Goal: Transaction & Acquisition: Register for event/course

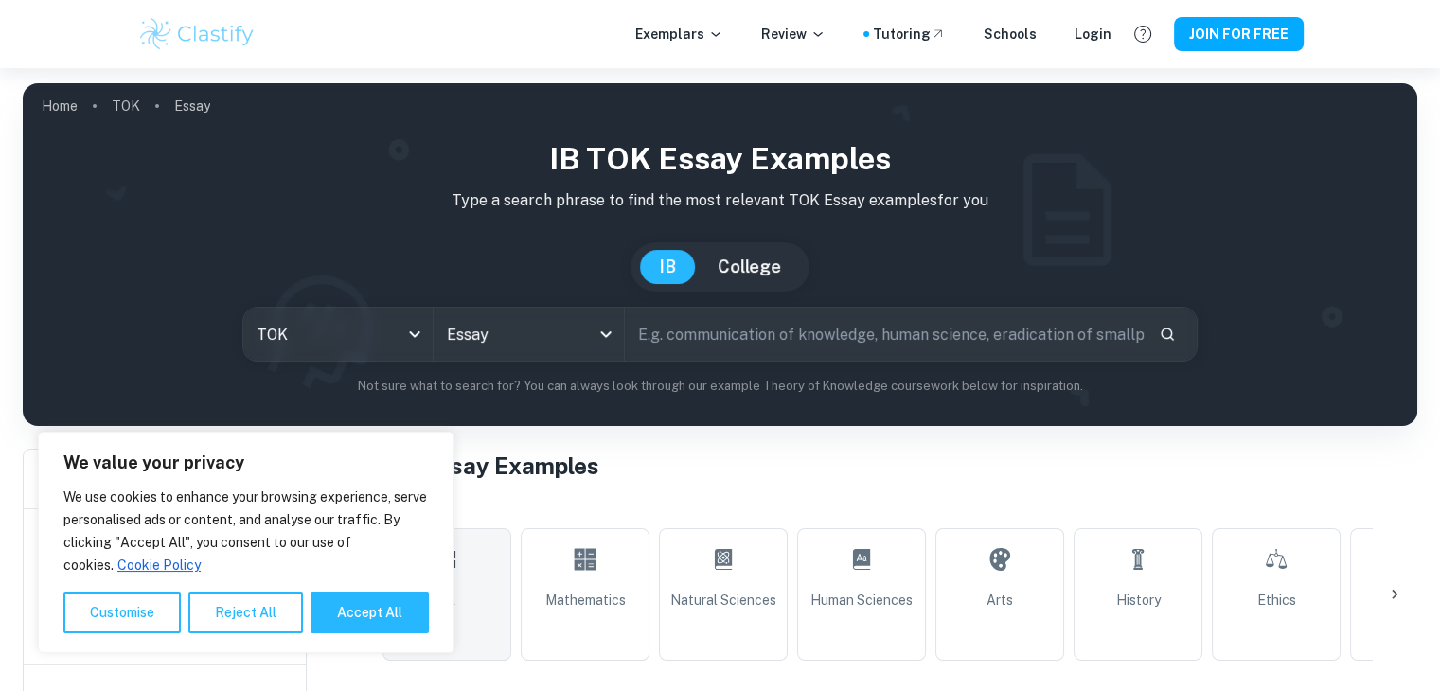
click at [1003, 205] on p "Type a search phrase to find the most relevant TOK Essay examples for you" at bounding box center [720, 200] width 1364 height 23
click at [201, 232] on div "IB TOK Essay examples Type a search phrase to find the most relevant TOK Essay …" at bounding box center [720, 265] width 1364 height 259
click at [799, 334] on input "text" at bounding box center [884, 334] width 519 height 53
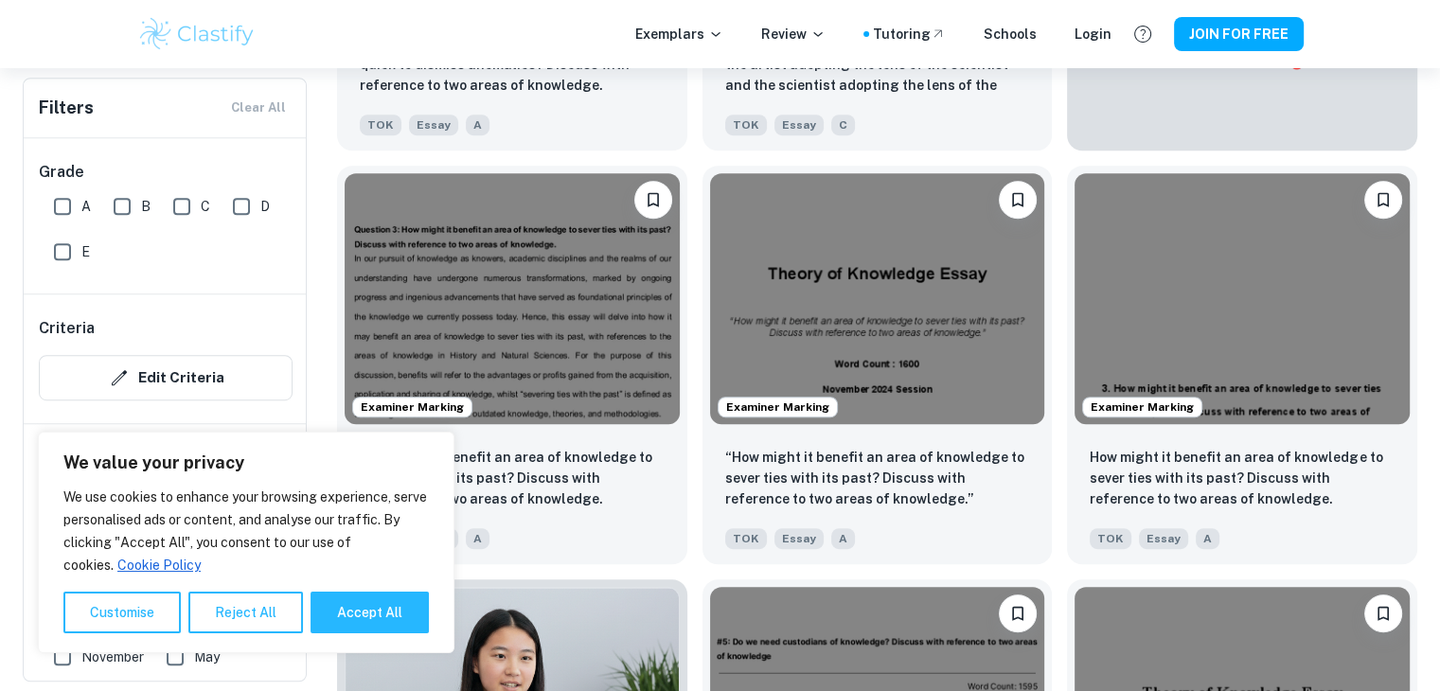
scroll to position [947, 0]
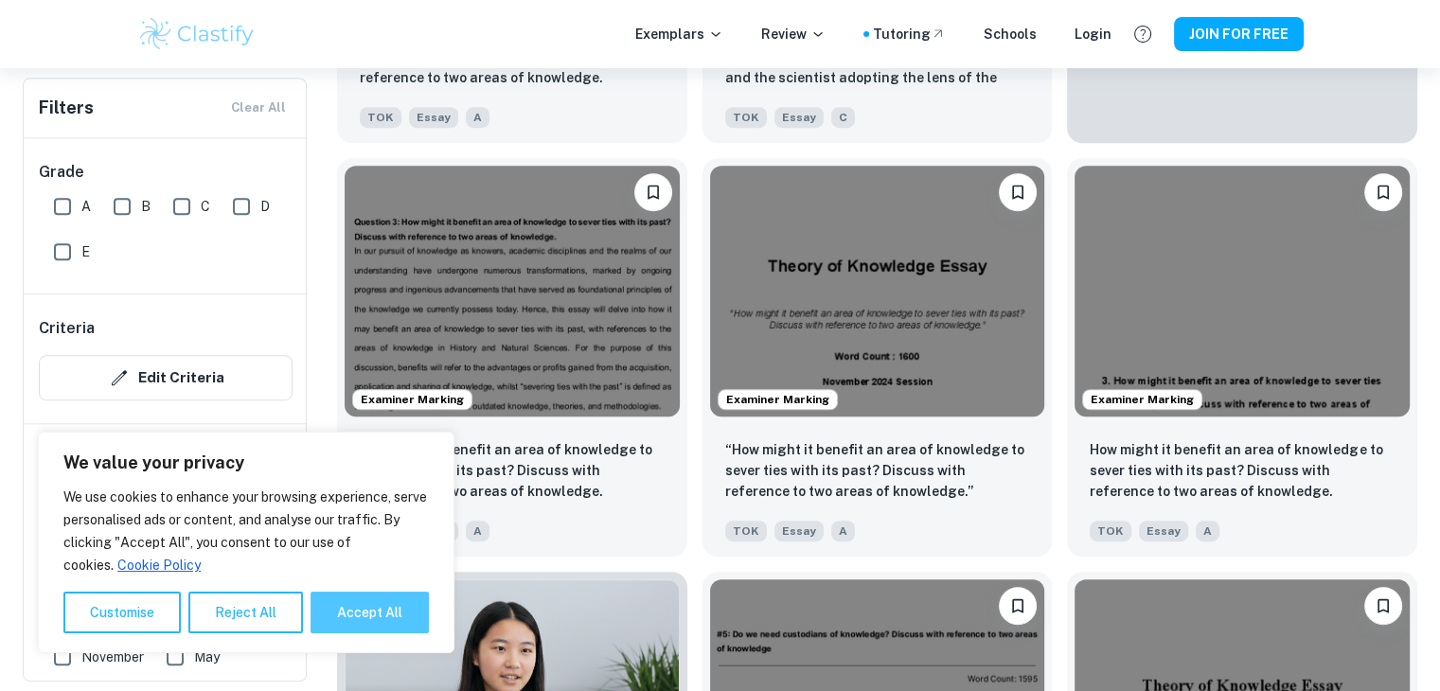
click at [353, 607] on button "Accept All" at bounding box center [369, 613] width 118 height 42
checkbox input "true"
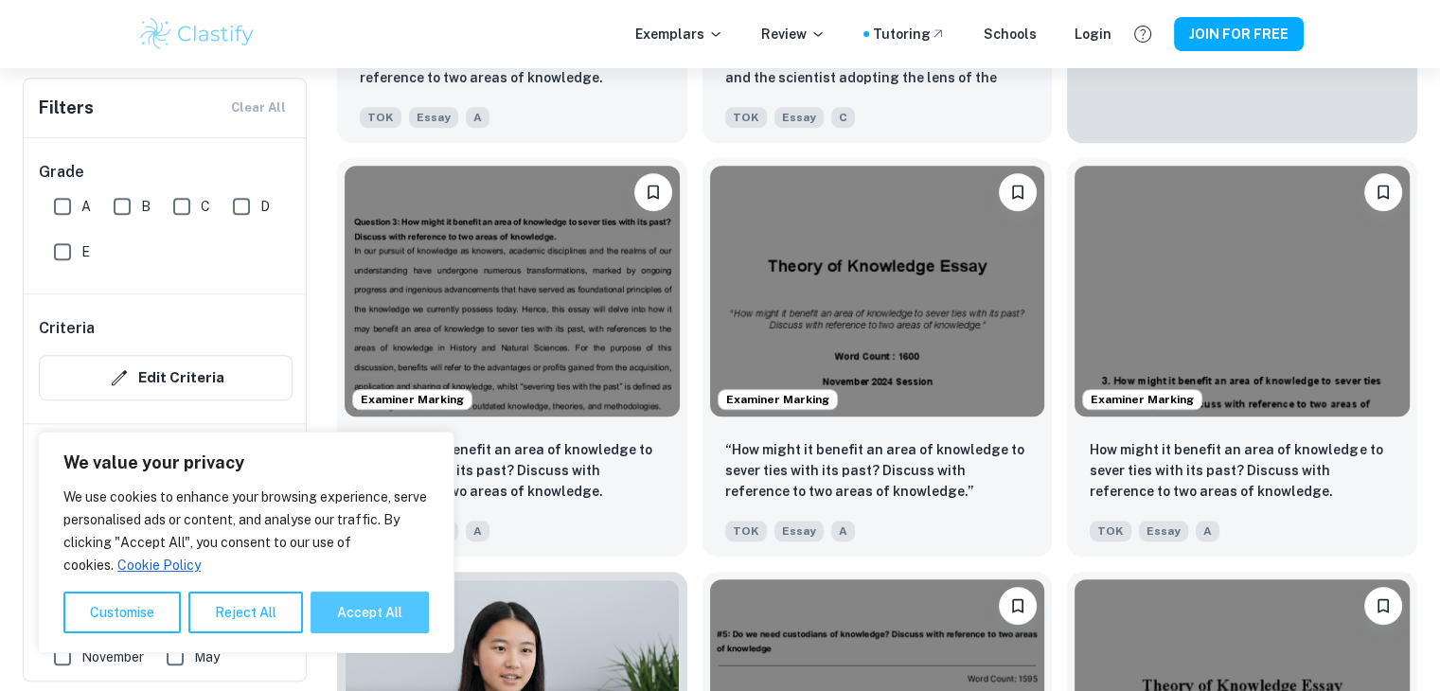
checkbox input "true"
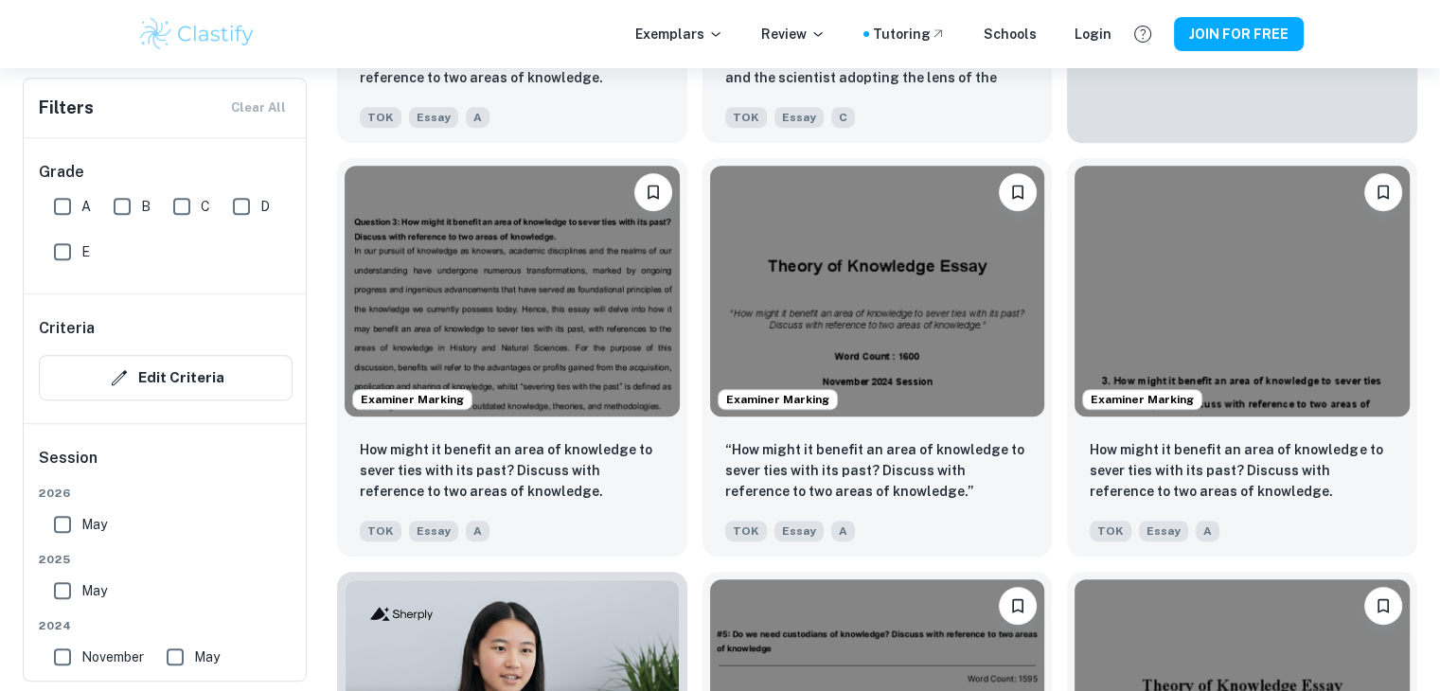
click at [76, 209] on input "A" at bounding box center [63, 206] width 38 height 38
checkbox input "true"
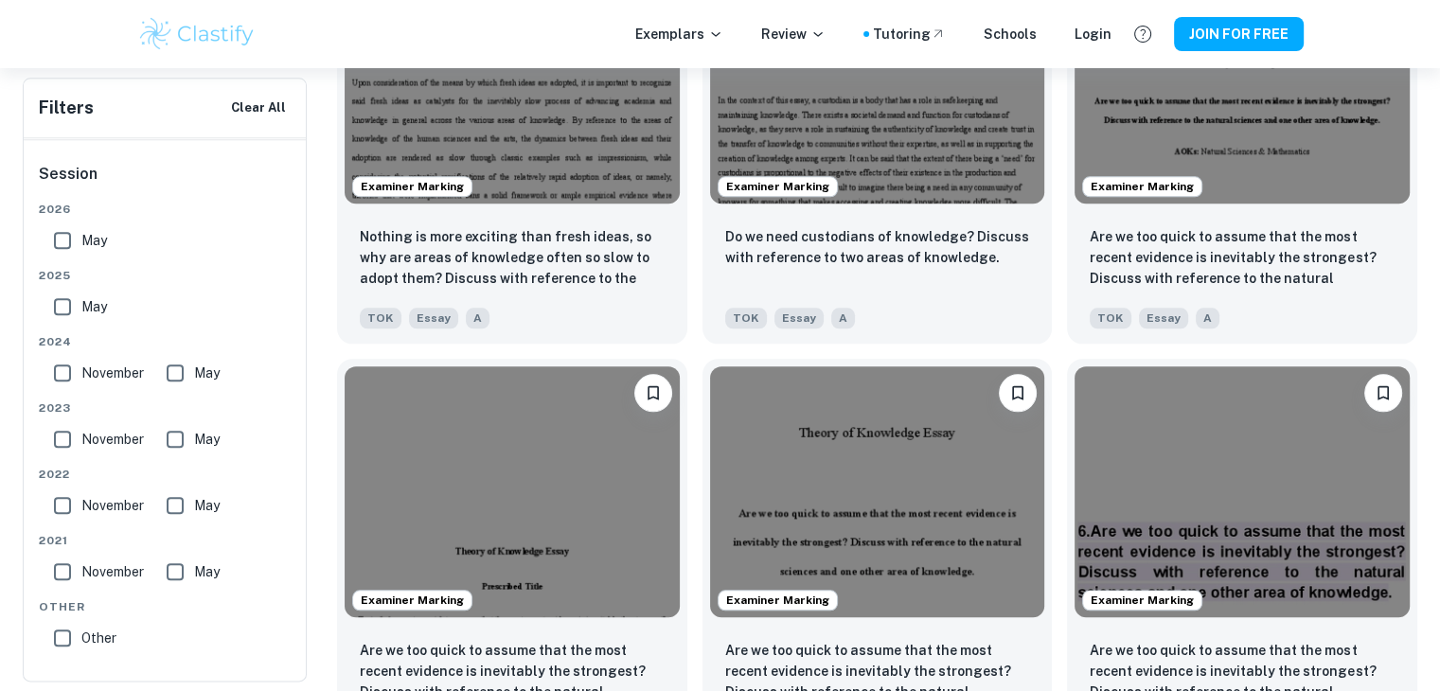
scroll to position [0, 0]
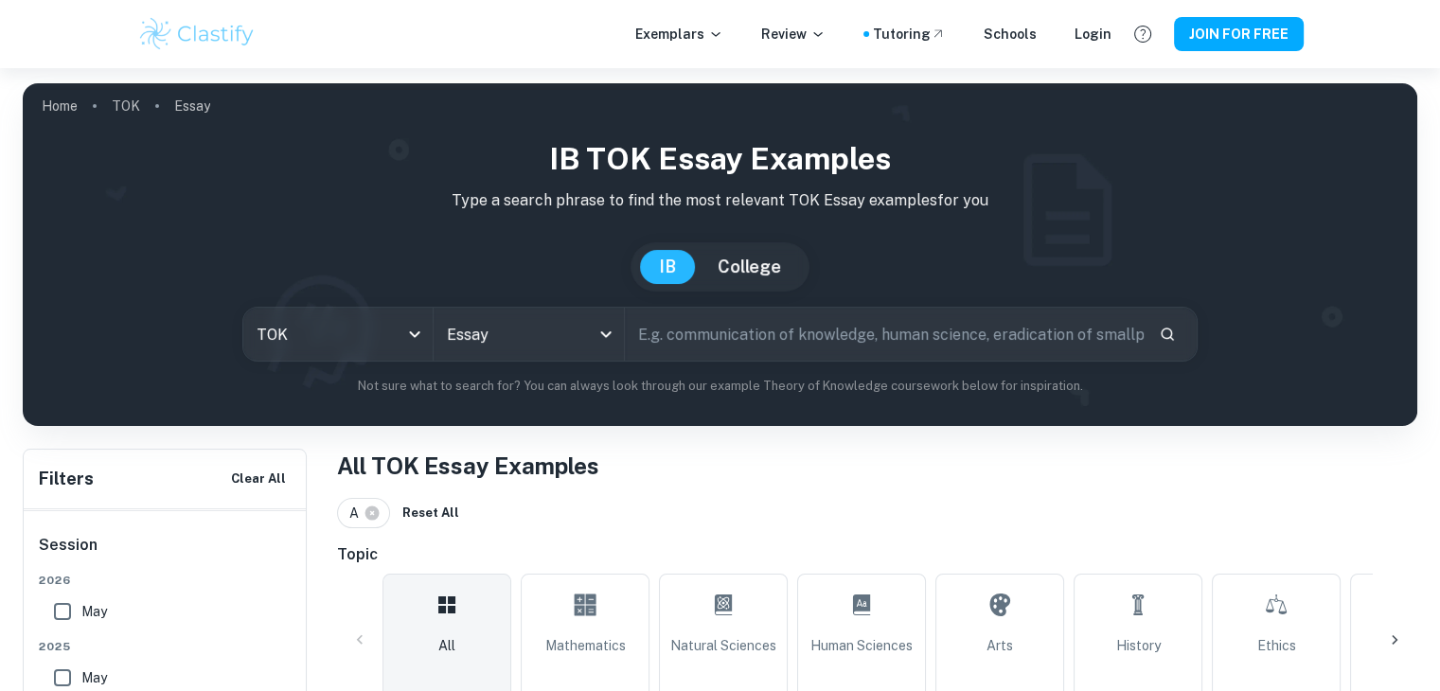
click at [650, 275] on button "IB" at bounding box center [667, 267] width 55 height 34
click at [1375, 628] on div at bounding box center [1394, 639] width 45 height 45
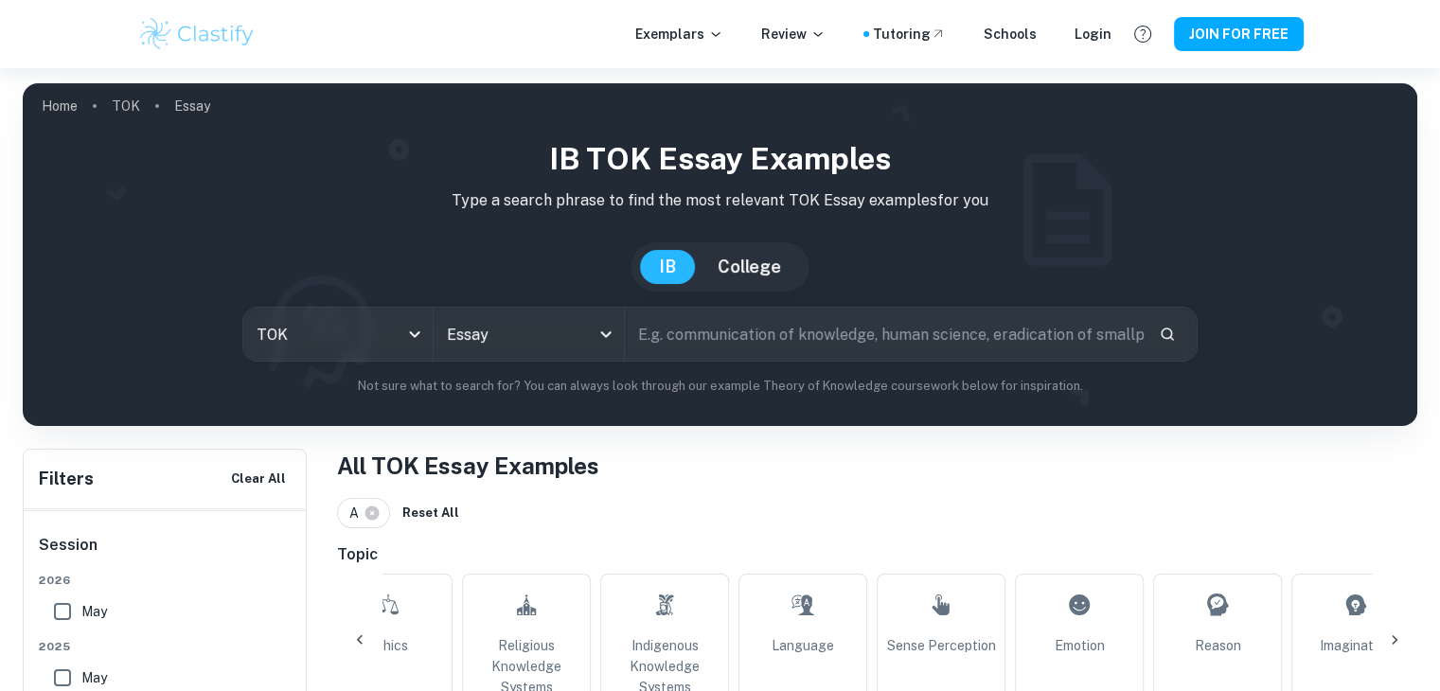
scroll to position [189, 0]
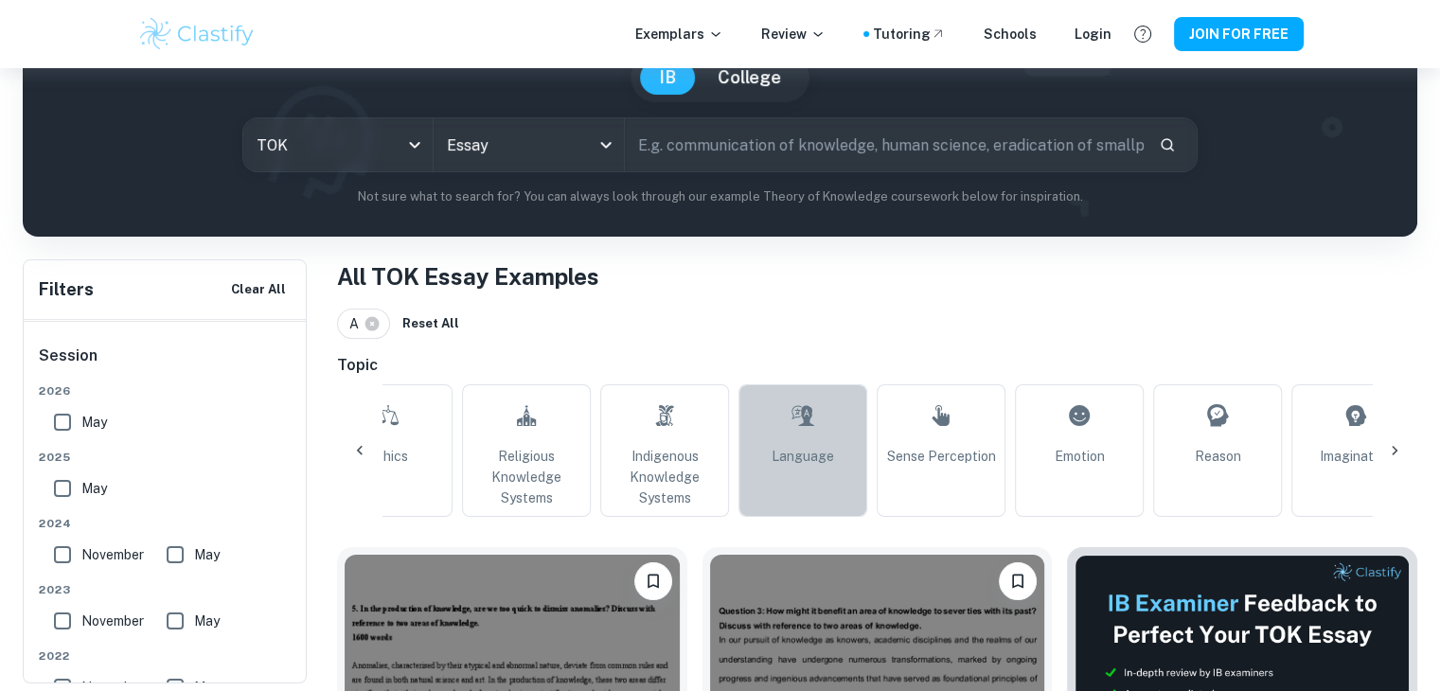
click at [800, 475] on link "Language" at bounding box center [802, 450] width 129 height 133
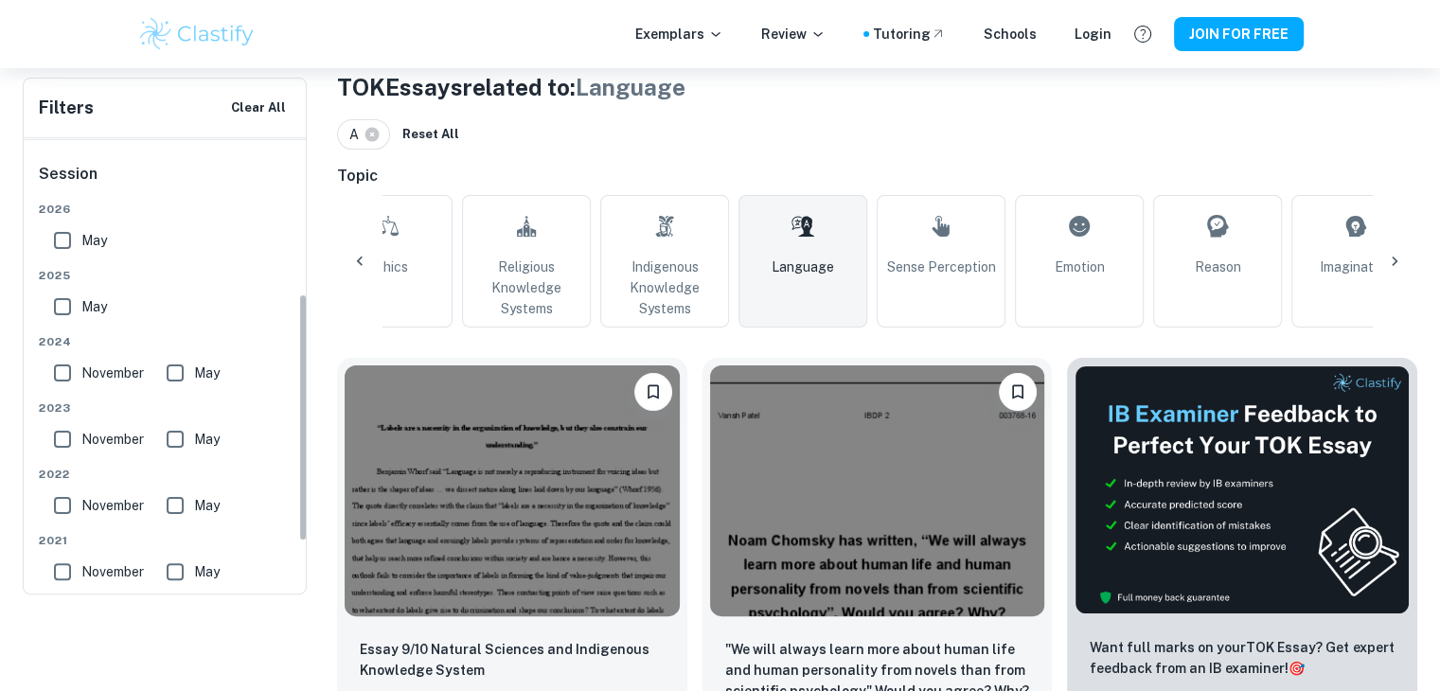
scroll to position [284, 0]
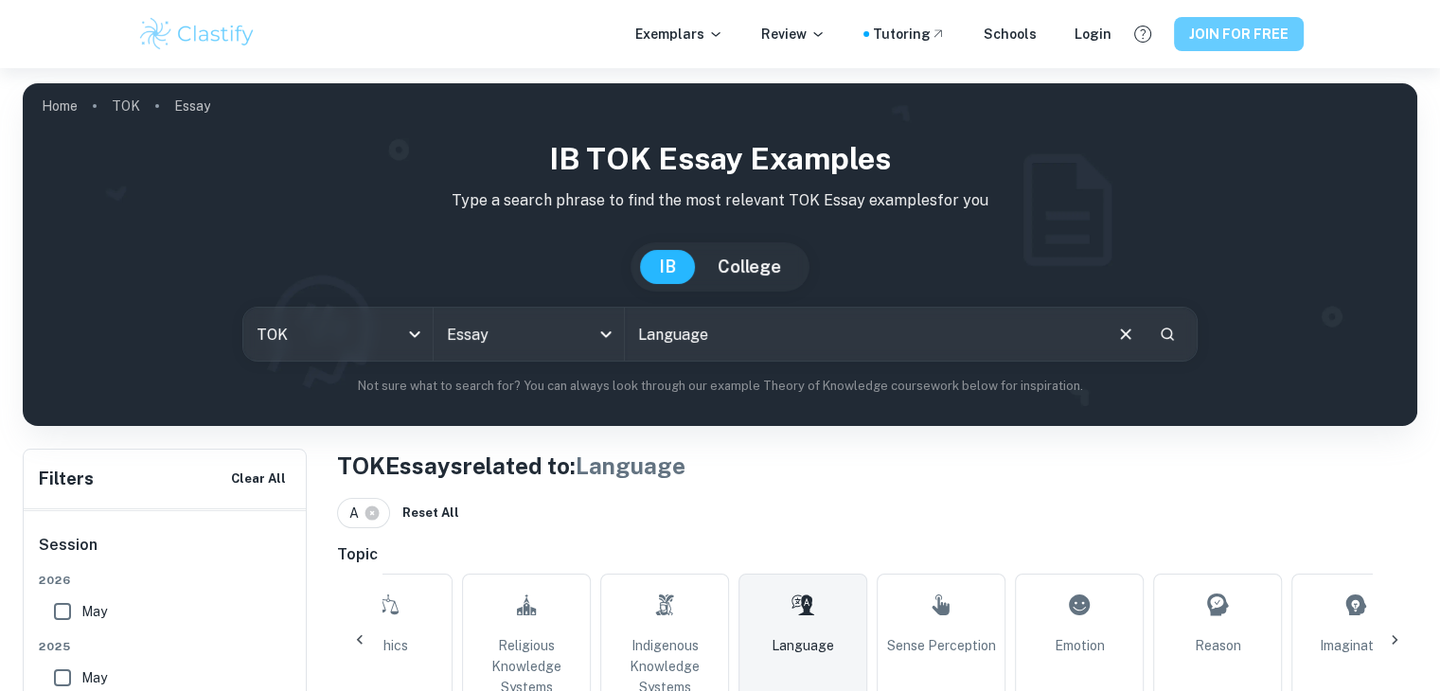
click at [1212, 33] on button "JOIN FOR FREE" at bounding box center [1239, 34] width 130 height 34
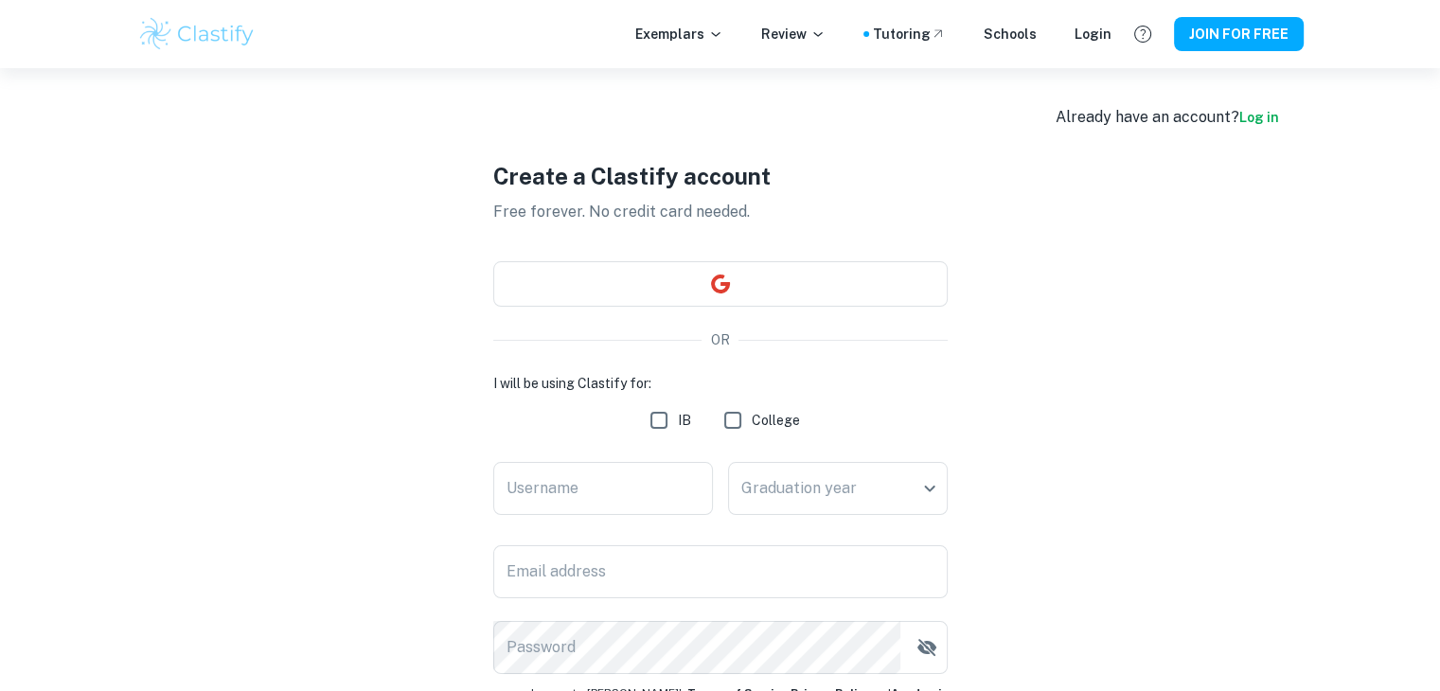
click at [649, 425] on input "IB" at bounding box center [659, 420] width 38 height 38
checkbox input "true"
click at [626, 483] on input "Username" at bounding box center [603, 488] width 220 height 53
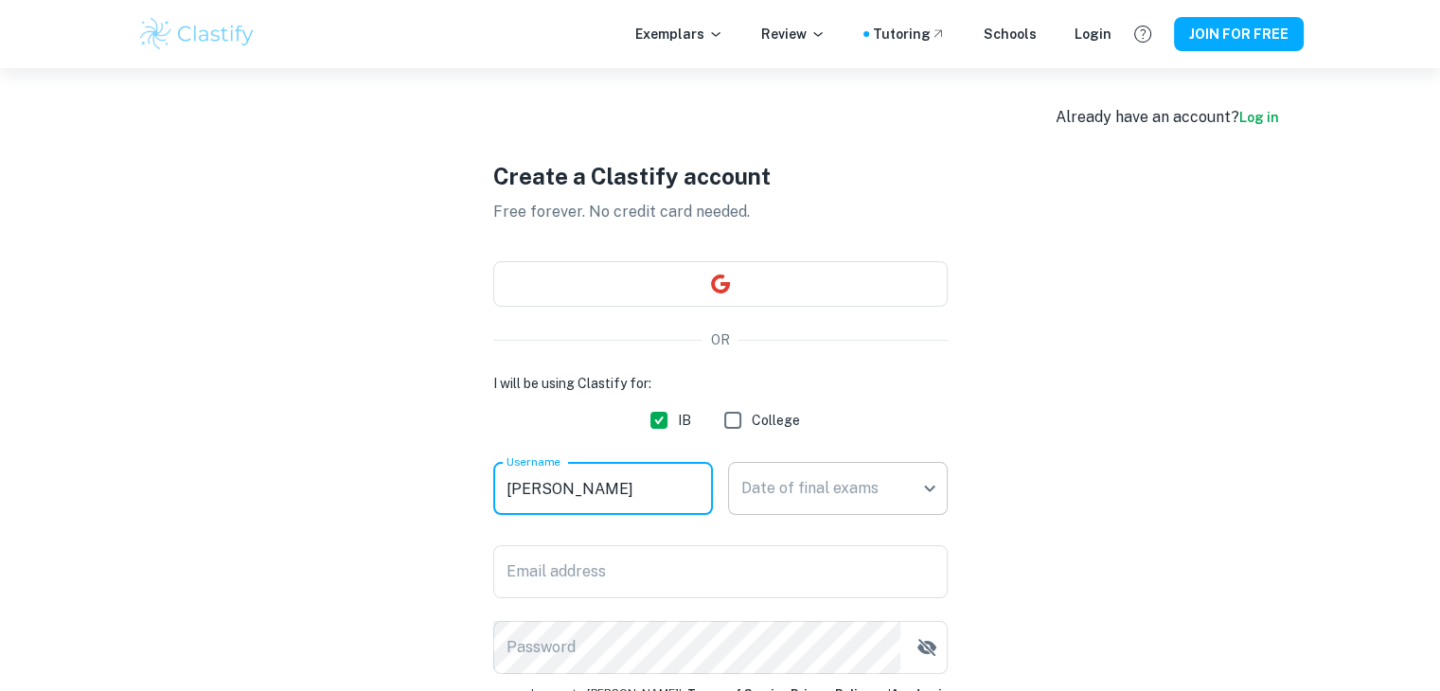
type input "[PERSON_NAME]"
click at [852, 501] on body "We value your privacy We use cookies to enhance your browsing experience, serve…" at bounding box center [720, 413] width 1440 height 691
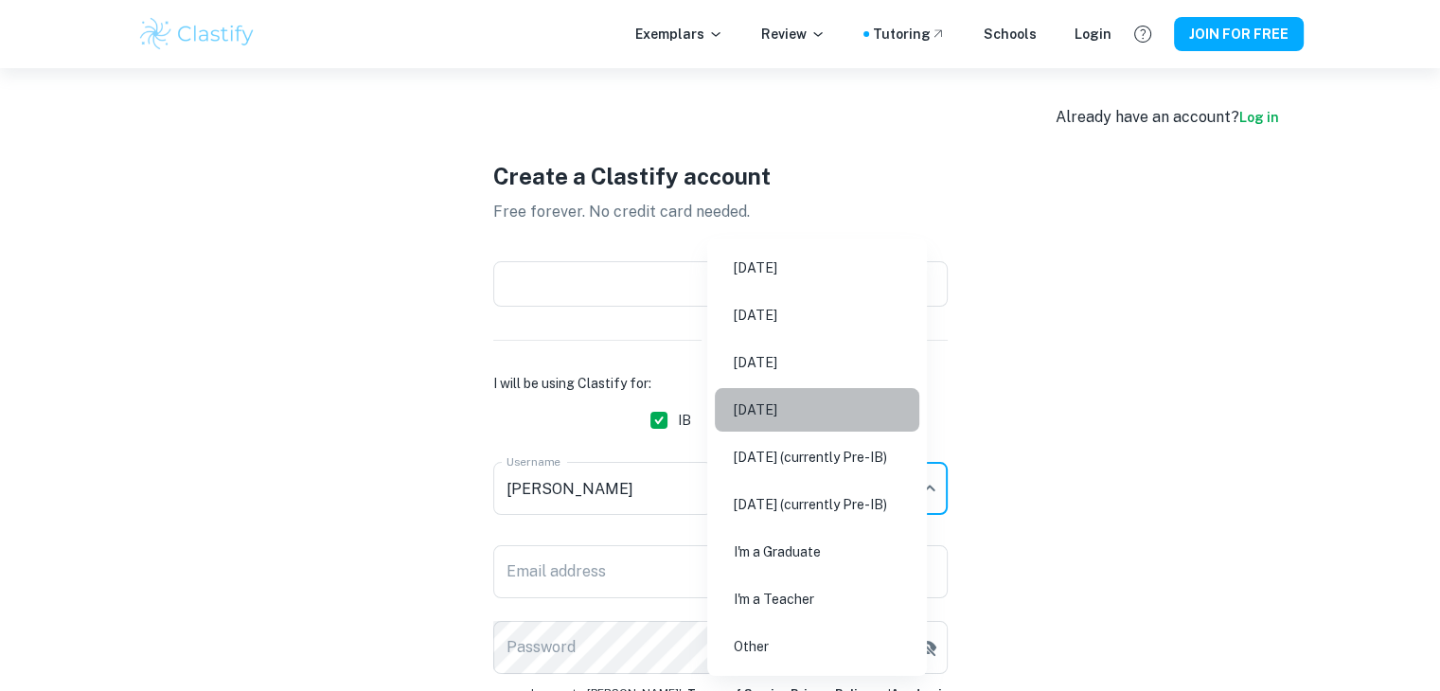
click at [805, 393] on li "[DATE]" at bounding box center [817, 410] width 204 height 44
type input "N26"
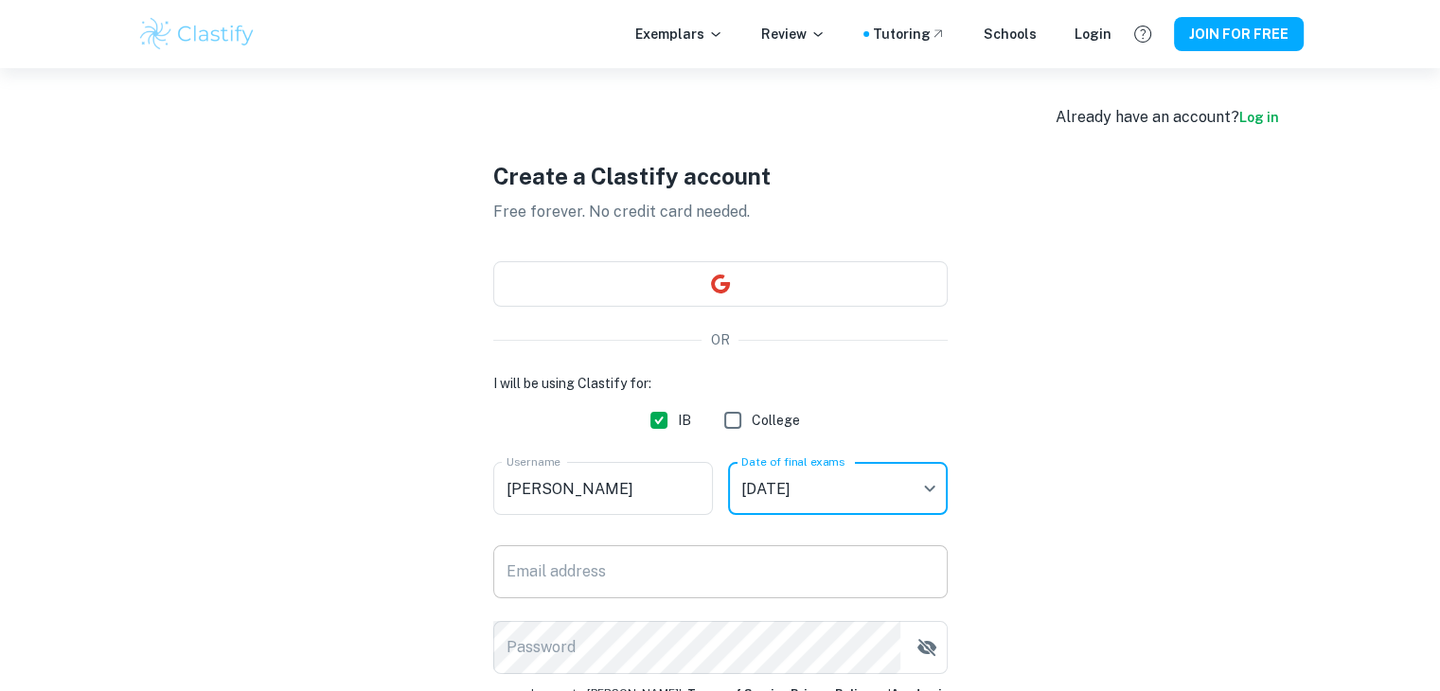
click at [628, 579] on input "Email address" at bounding box center [720, 571] width 454 height 53
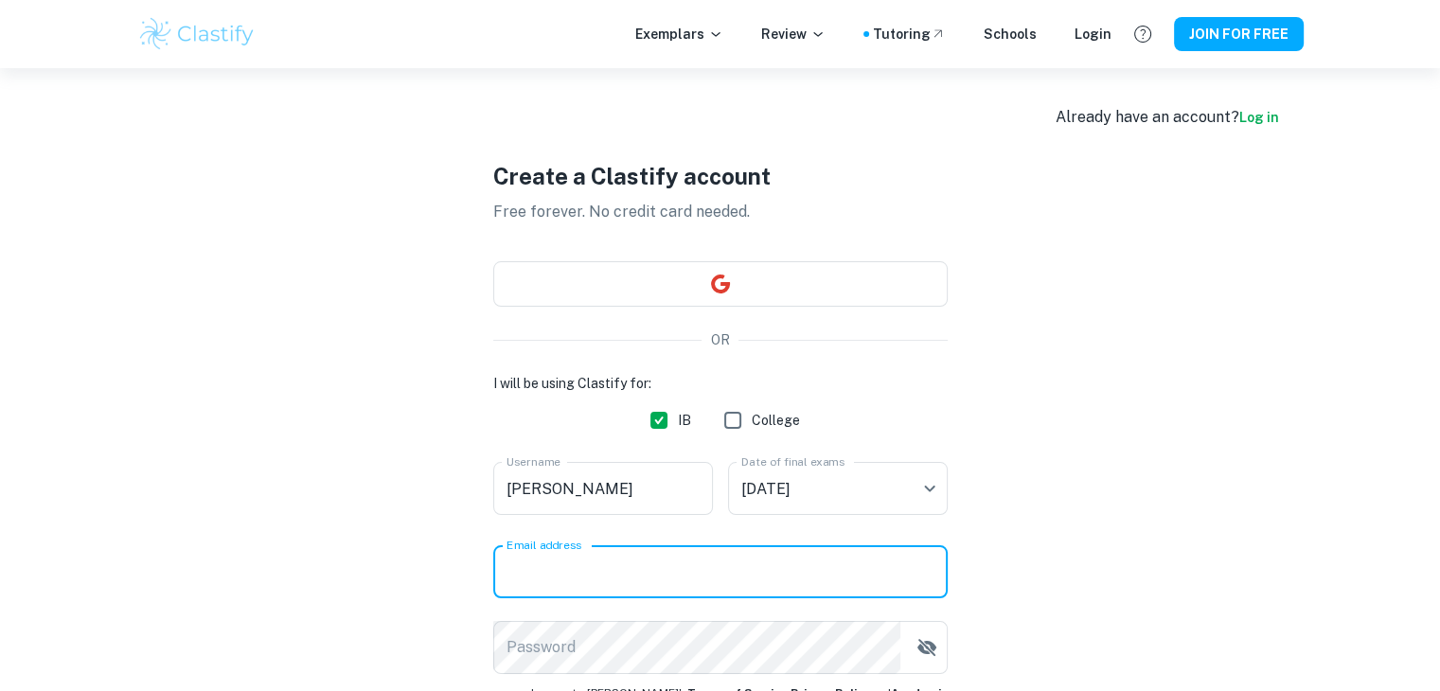
type input "[EMAIL_ADDRESS][DOMAIN_NAME]"
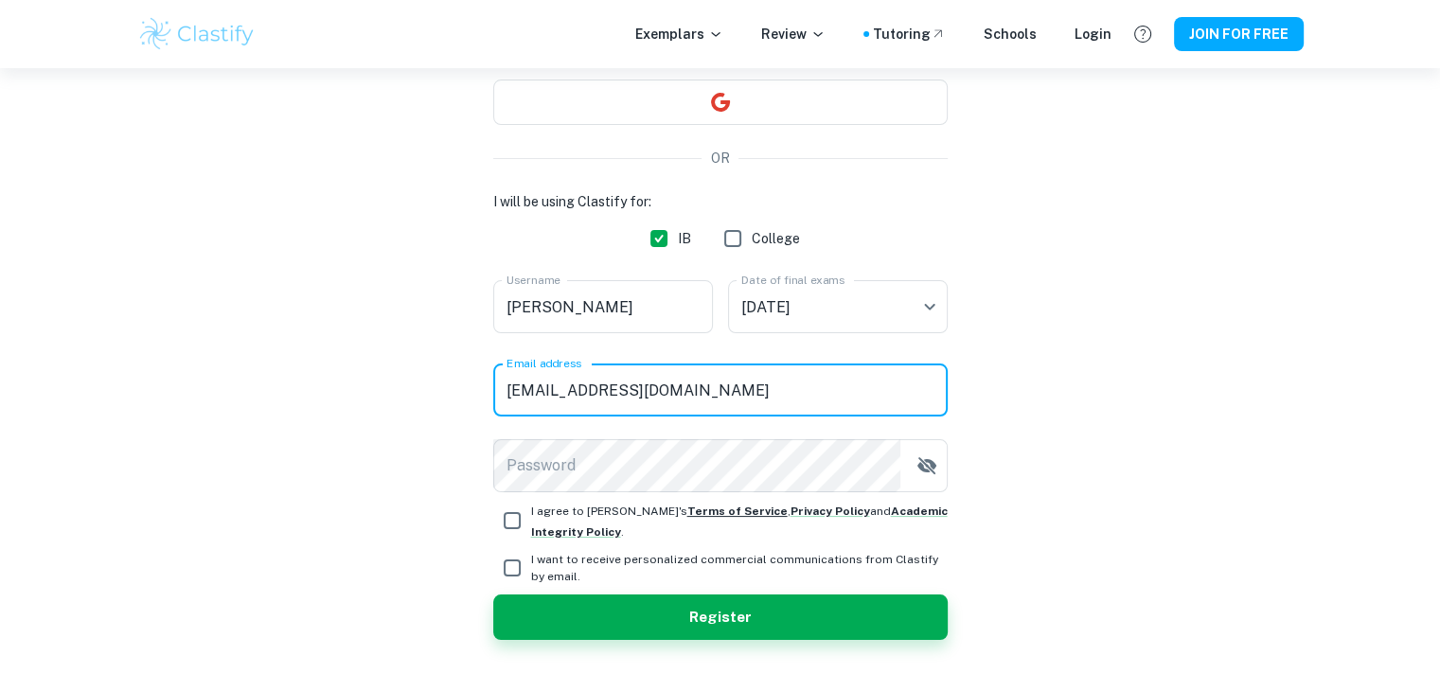
scroll to position [189, 0]
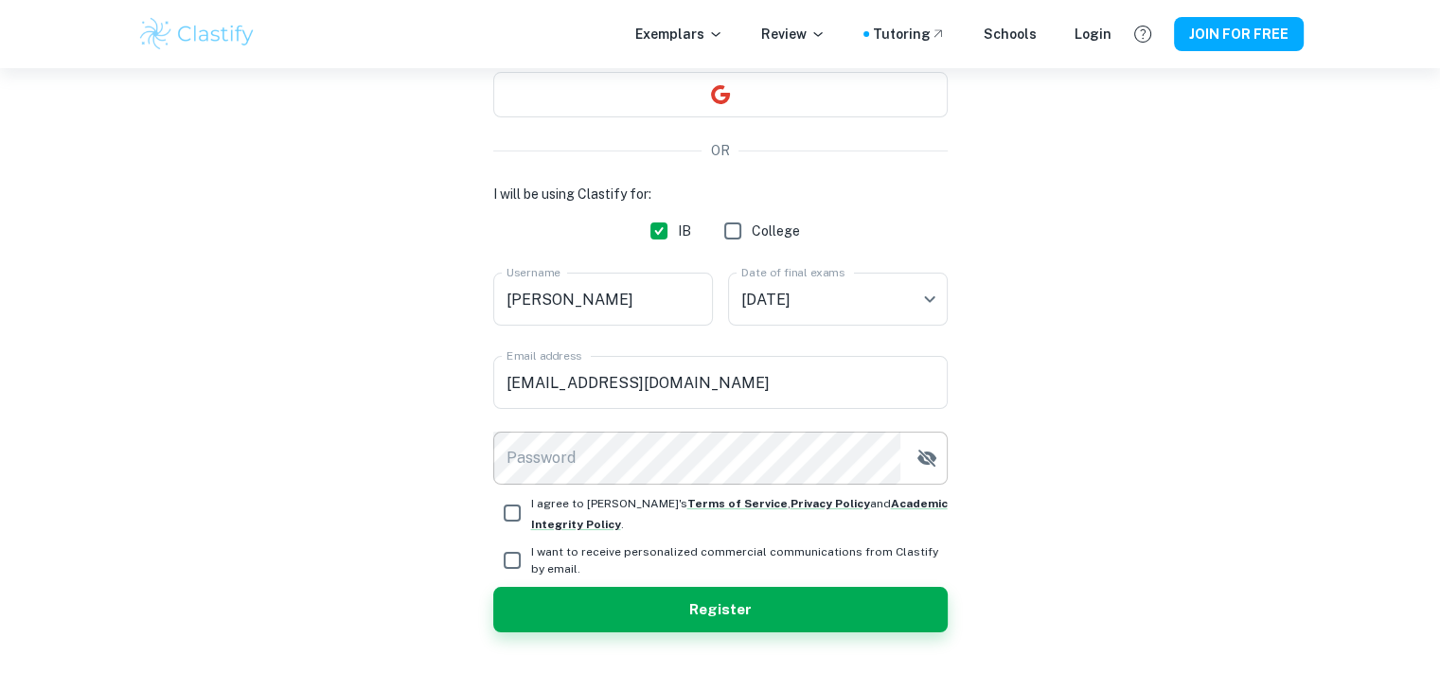
click at [931, 459] on icon "button" at bounding box center [925, 458] width 19 height 17
click at [510, 516] on input "I agree to [PERSON_NAME]'s Terms of Service , Privacy Policy and Academic Integ…" at bounding box center [512, 513] width 38 height 38
checkbox input "true"
click at [518, 558] on input "I want to receive personalized commercial communications from Clastify by email." at bounding box center [512, 560] width 38 height 38
checkbox input "true"
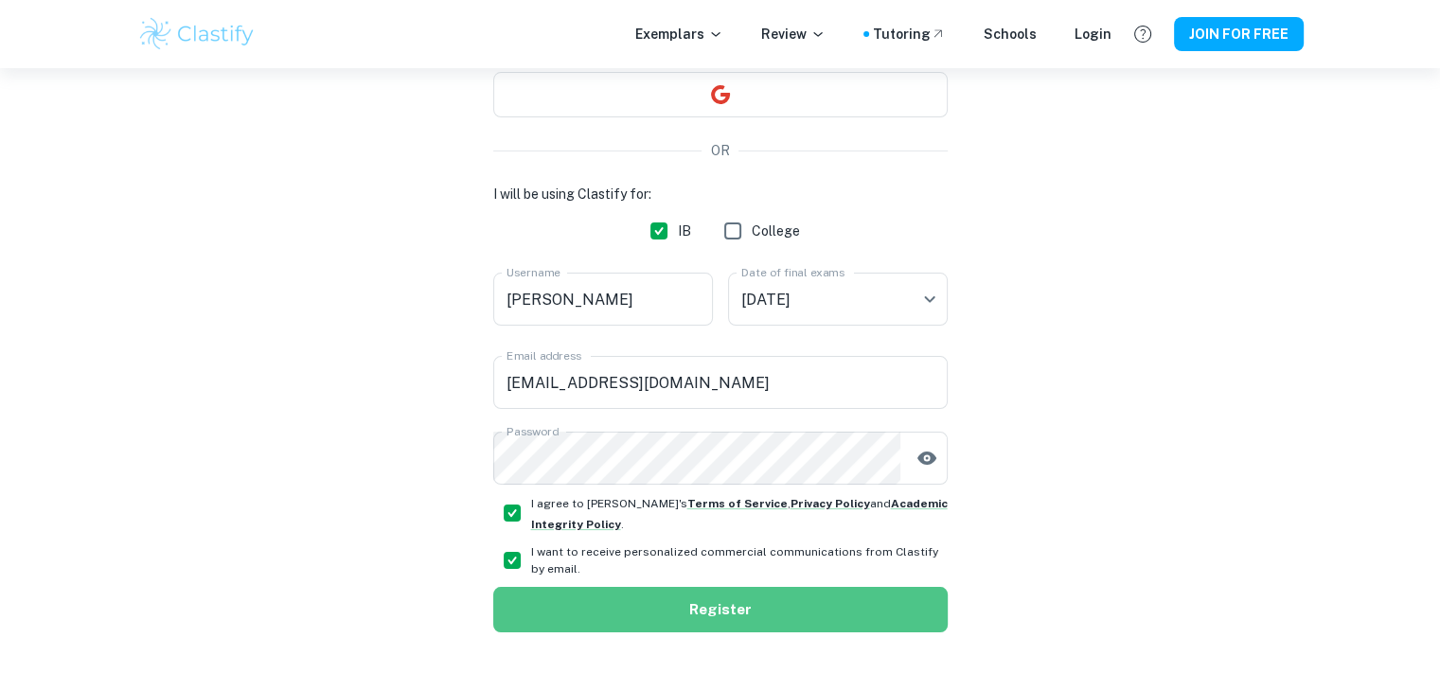
click at [575, 627] on button "Register" at bounding box center [720, 609] width 454 height 45
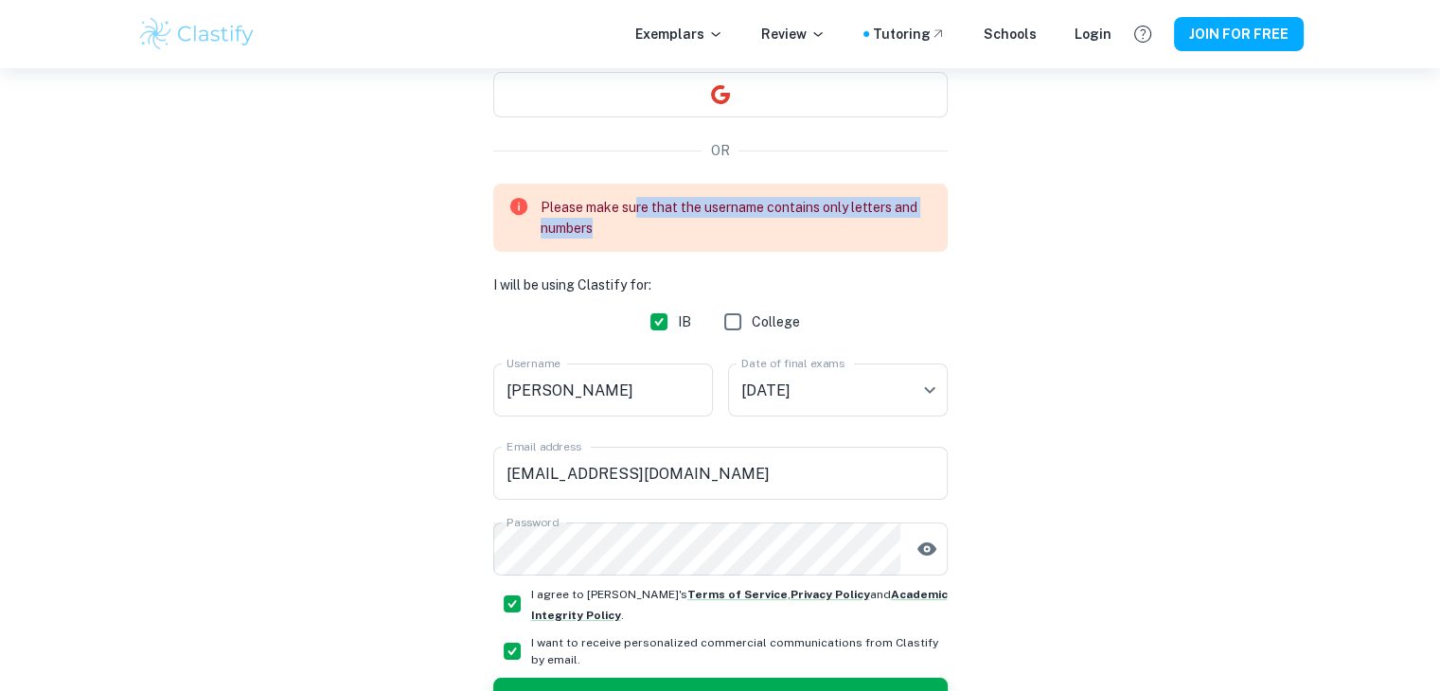
drag, startPoint x: 631, startPoint y: 209, endPoint x: 780, endPoint y: 225, distance: 149.5
click at [780, 225] on div "Please make sure that the username contains only letters and numbers" at bounding box center [736, 217] width 392 height 57
click at [651, 221] on div "Please make sure that the username contains only letters and numbers" at bounding box center [736, 217] width 392 height 57
click at [583, 392] on input "[PERSON_NAME]" at bounding box center [603, 389] width 220 height 53
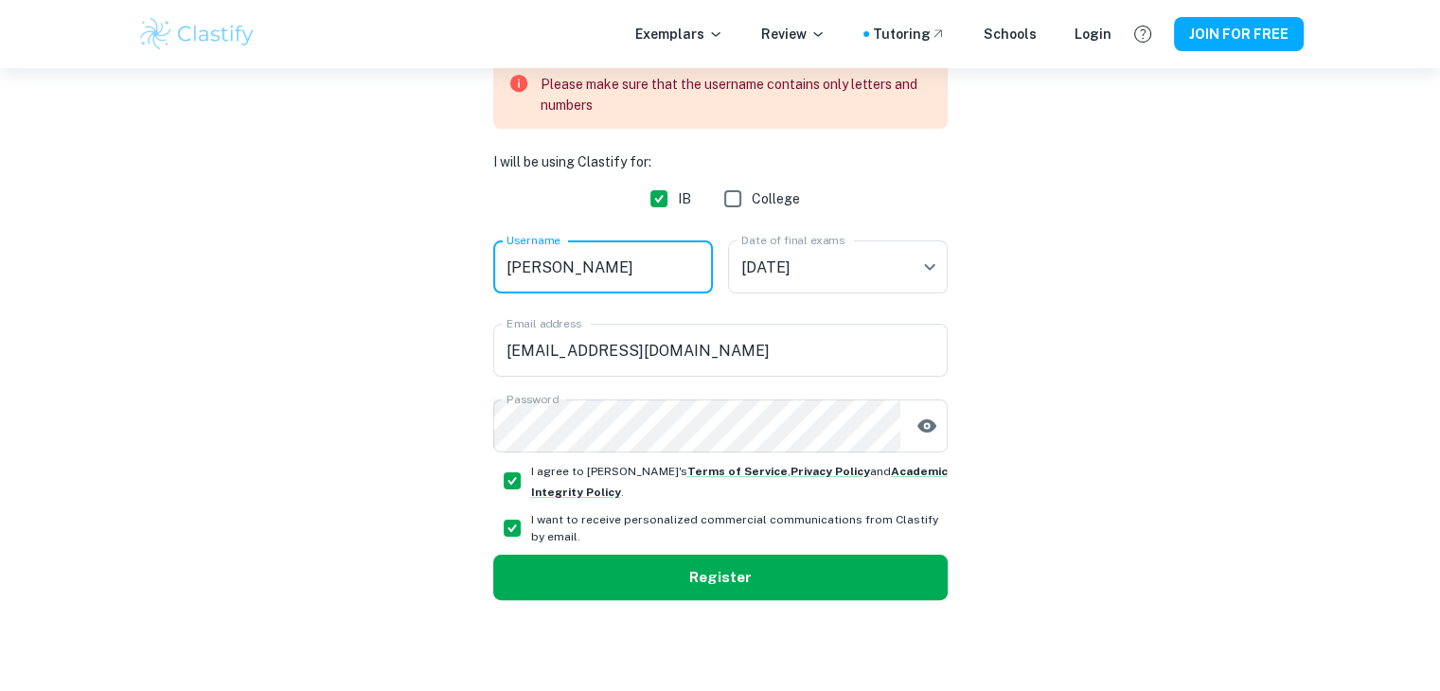
click at [646, 569] on button "Register" at bounding box center [720, 577] width 454 height 45
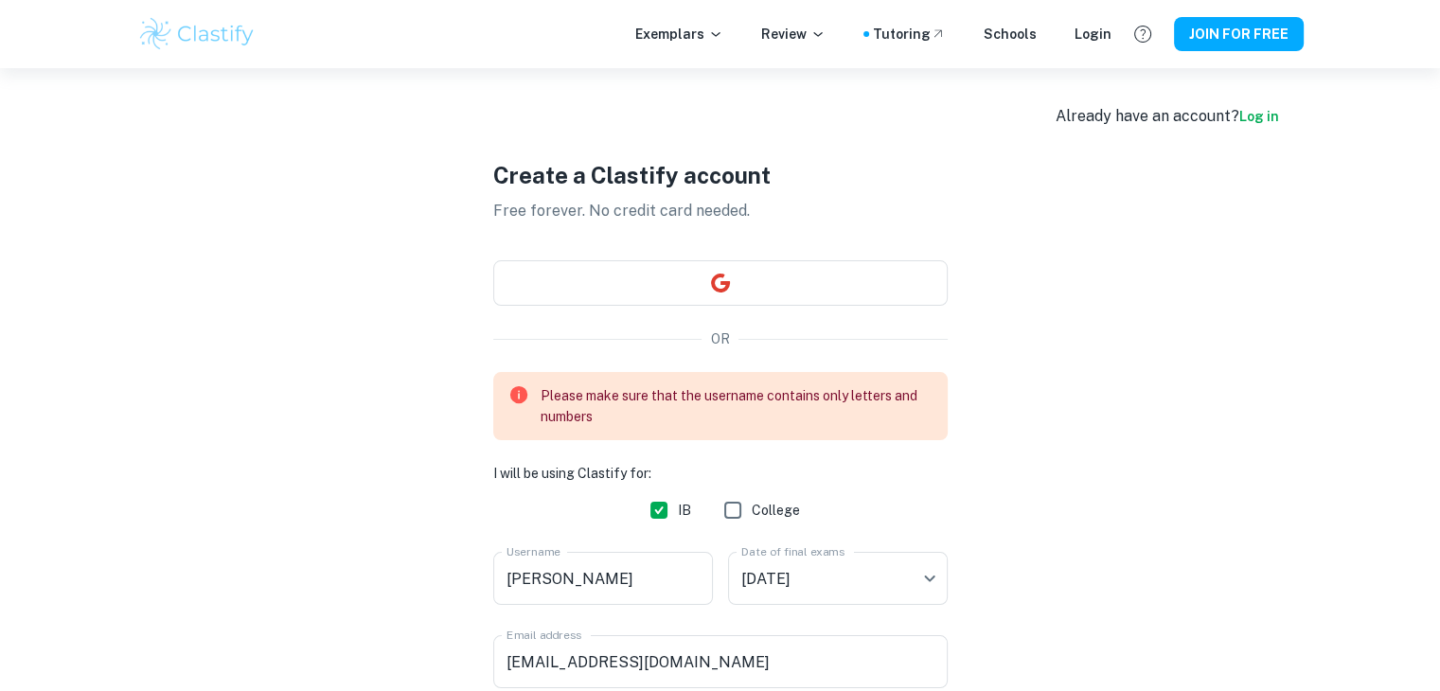
scroll to position [0, 0]
drag, startPoint x: 770, startPoint y: 415, endPoint x: 873, endPoint y: 410, distance: 102.3
click at [872, 410] on div "Please make sure that the username contains only letters and numbers" at bounding box center [736, 407] width 392 height 57
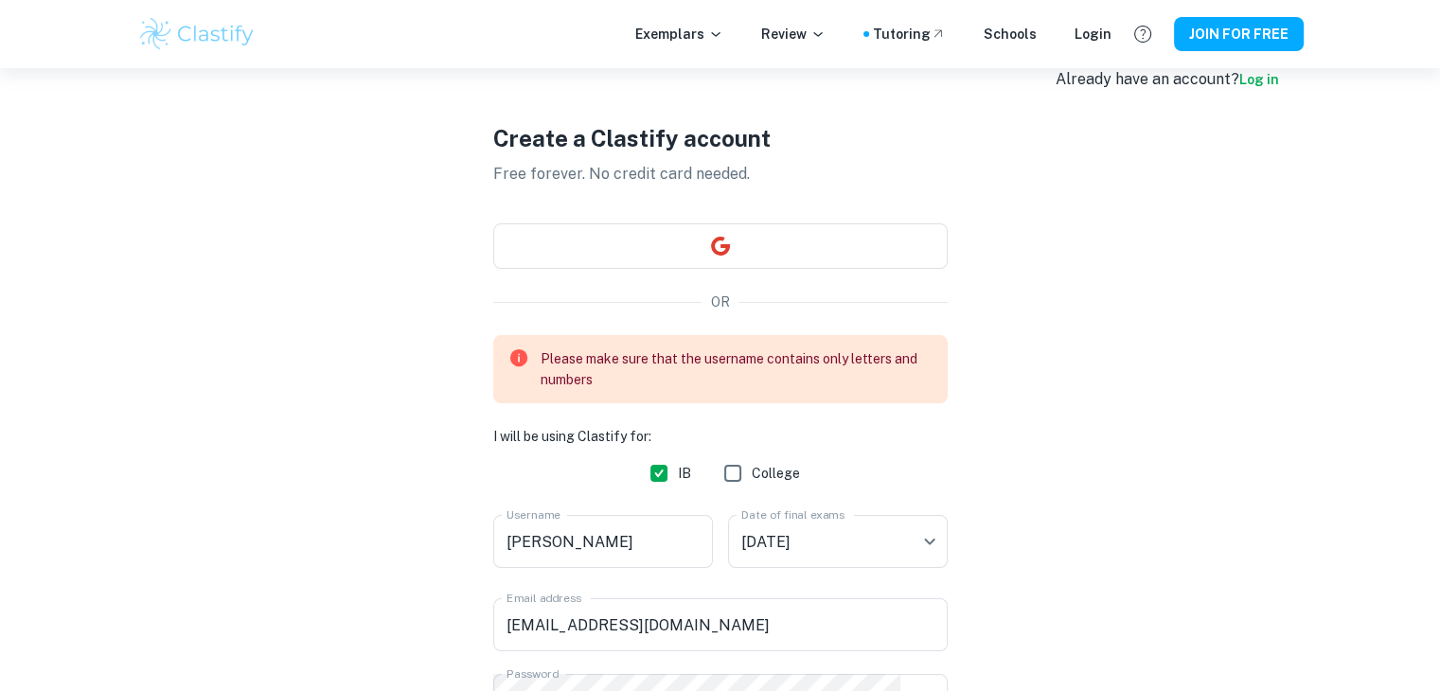
scroll to position [95, 0]
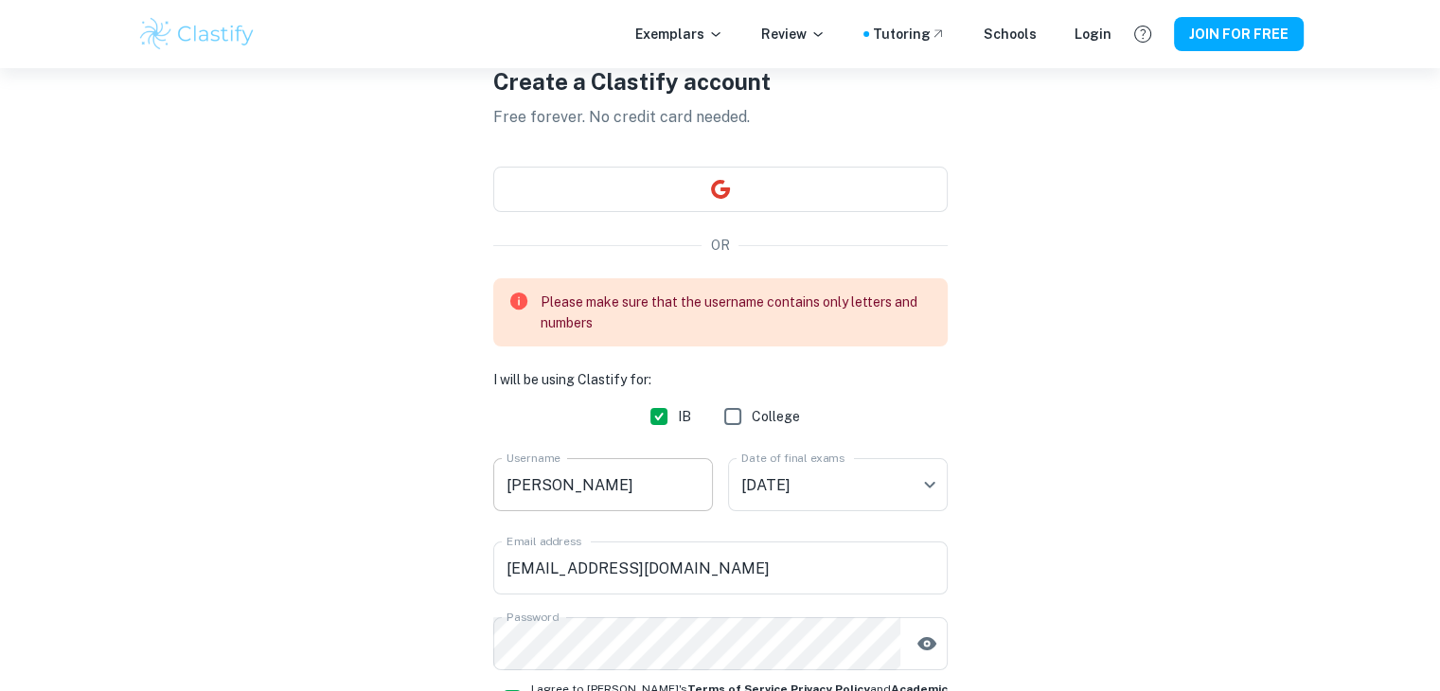
click at [614, 503] on input "[PERSON_NAME]" at bounding box center [603, 484] width 220 height 53
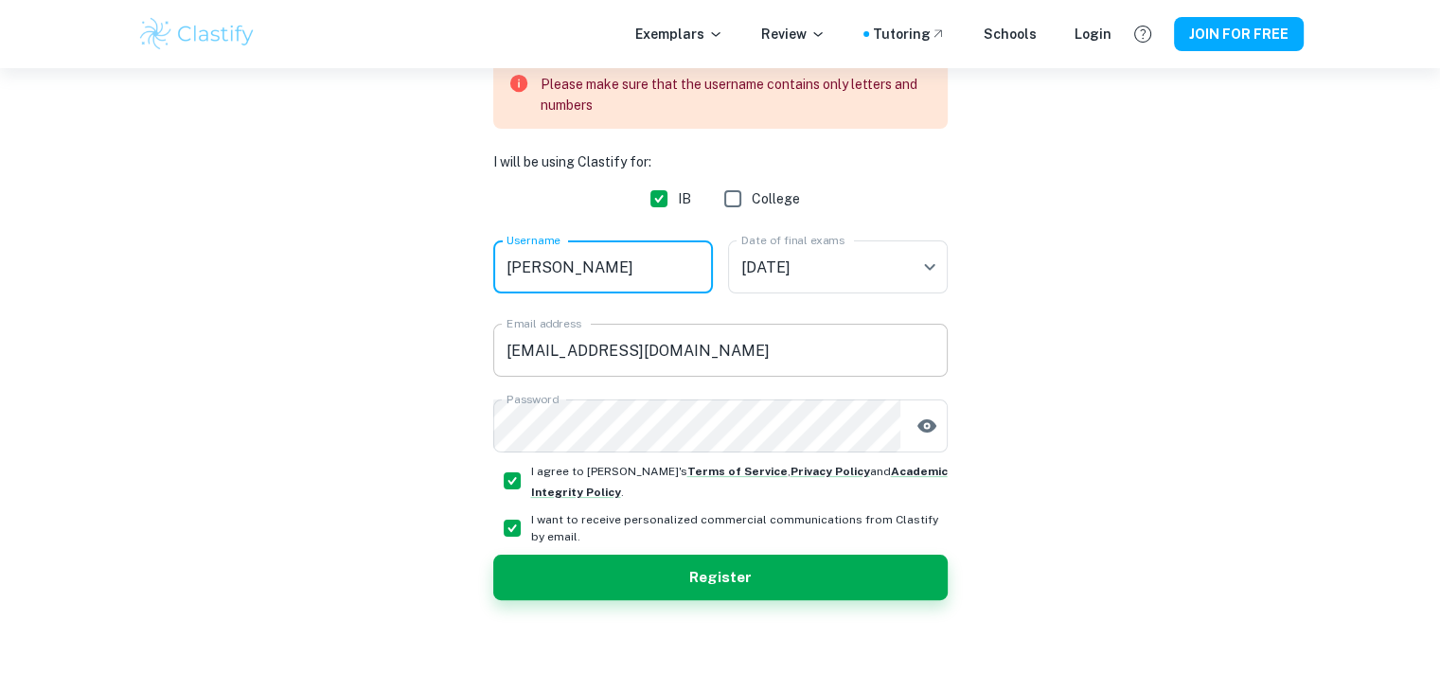
scroll to position [221, 0]
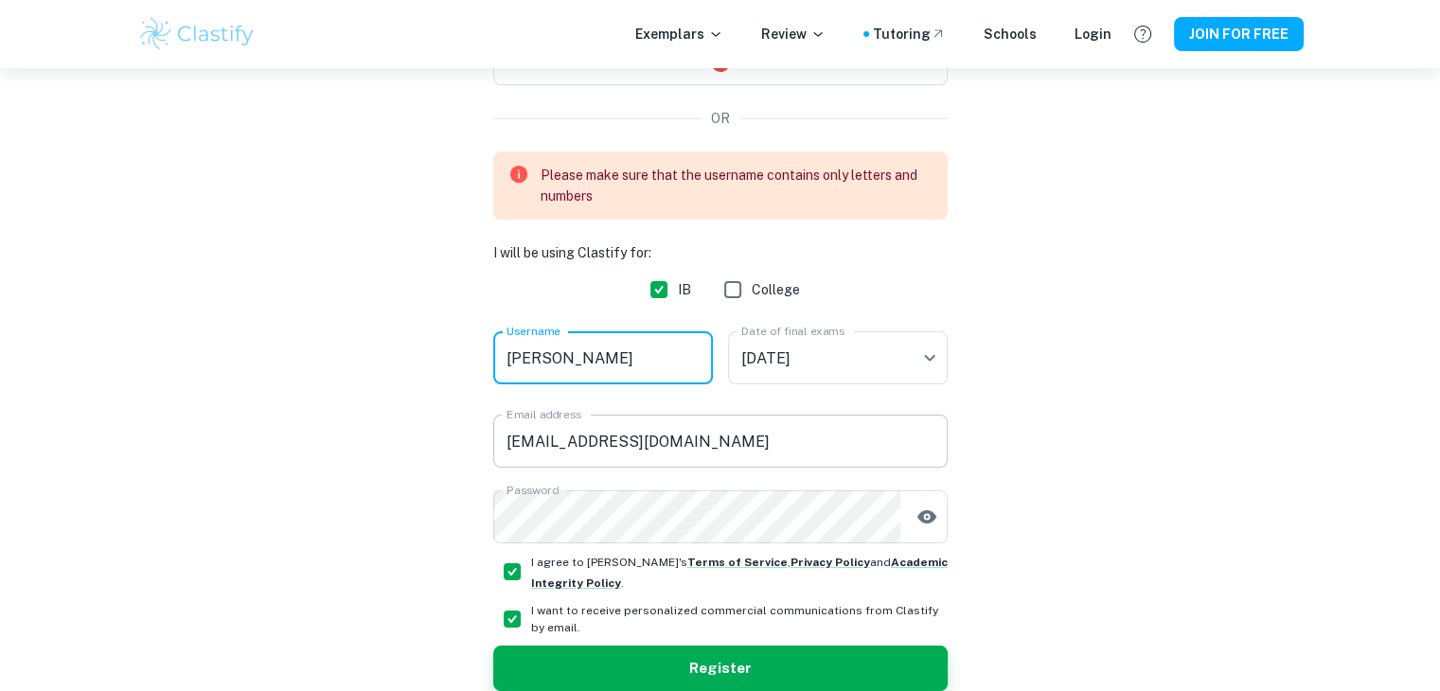
click at [539, 415] on input "[EMAIL_ADDRESS][DOMAIN_NAME]" at bounding box center [720, 441] width 454 height 53
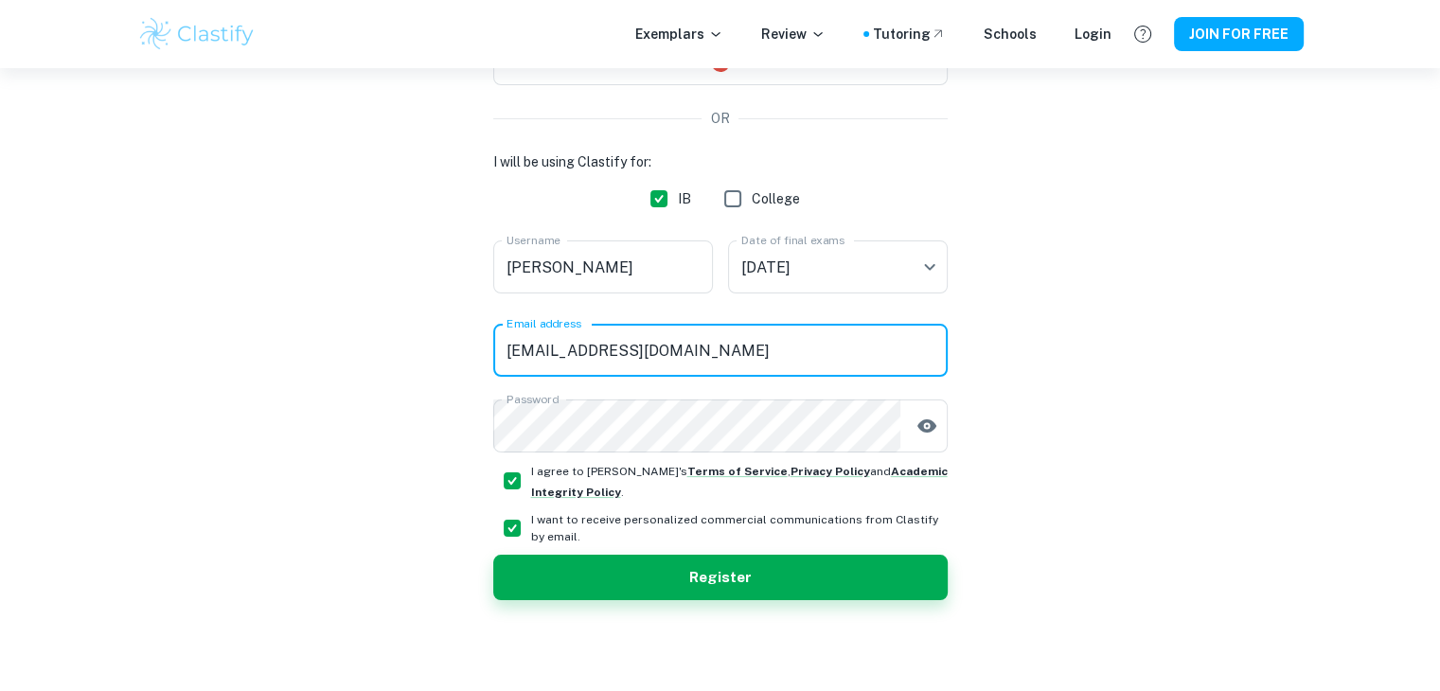
click at [693, 351] on input "[EMAIL_ADDRESS][DOMAIN_NAME]" at bounding box center [720, 350] width 454 height 53
click at [641, 569] on button "Register" at bounding box center [720, 577] width 454 height 45
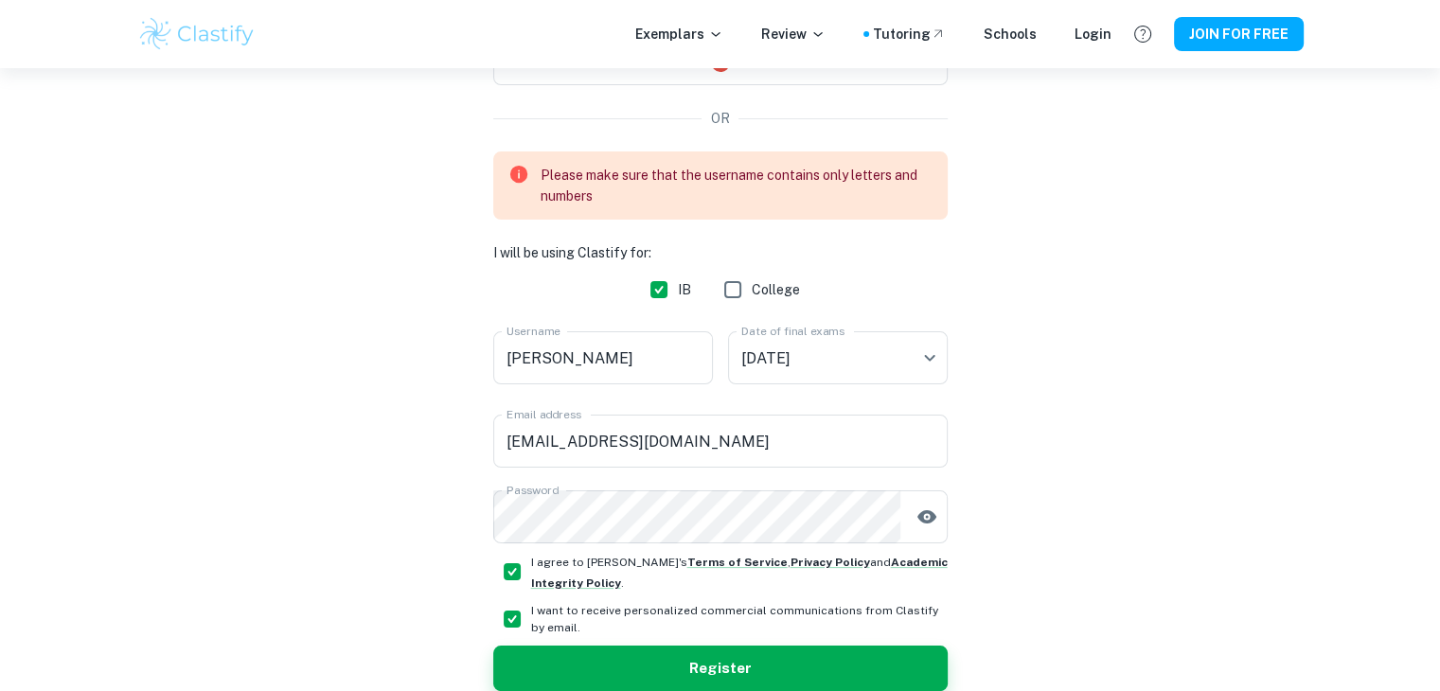
scroll to position [0, 0]
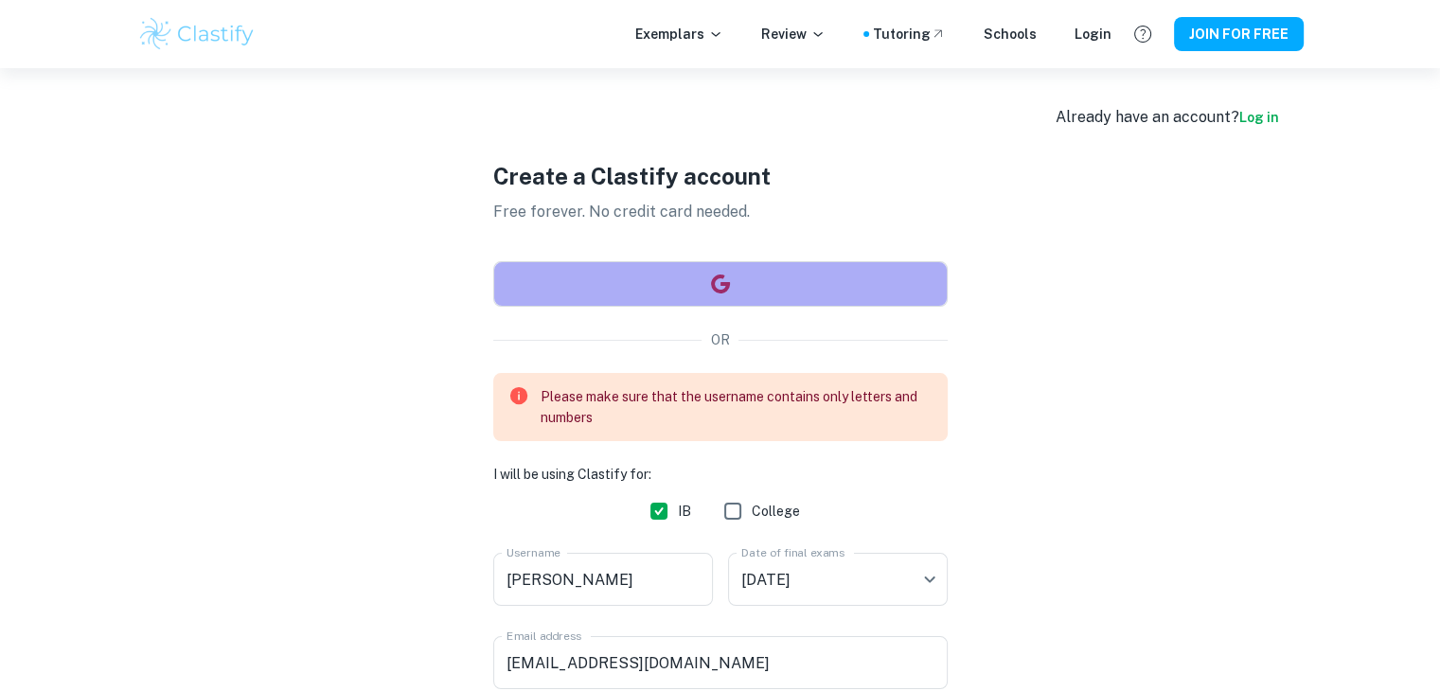
click at [689, 278] on button "button" at bounding box center [720, 283] width 454 height 45
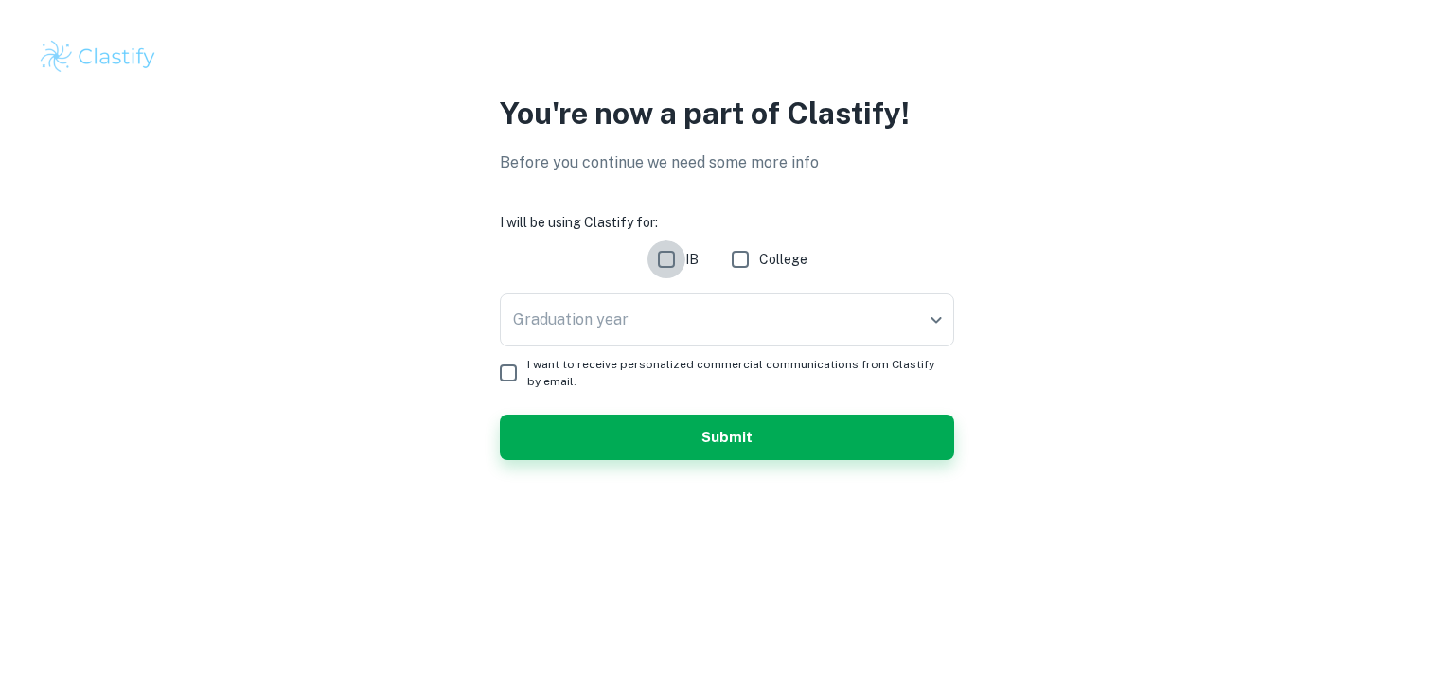
click at [682, 260] on input "IB" at bounding box center [666, 259] width 38 height 38
checkbox input "true"
click at [657, 312] on body "We value your privacy We use cookies to enhance your browsing experience, serve…" at bounding box center [727, 345] width 1454 height 691
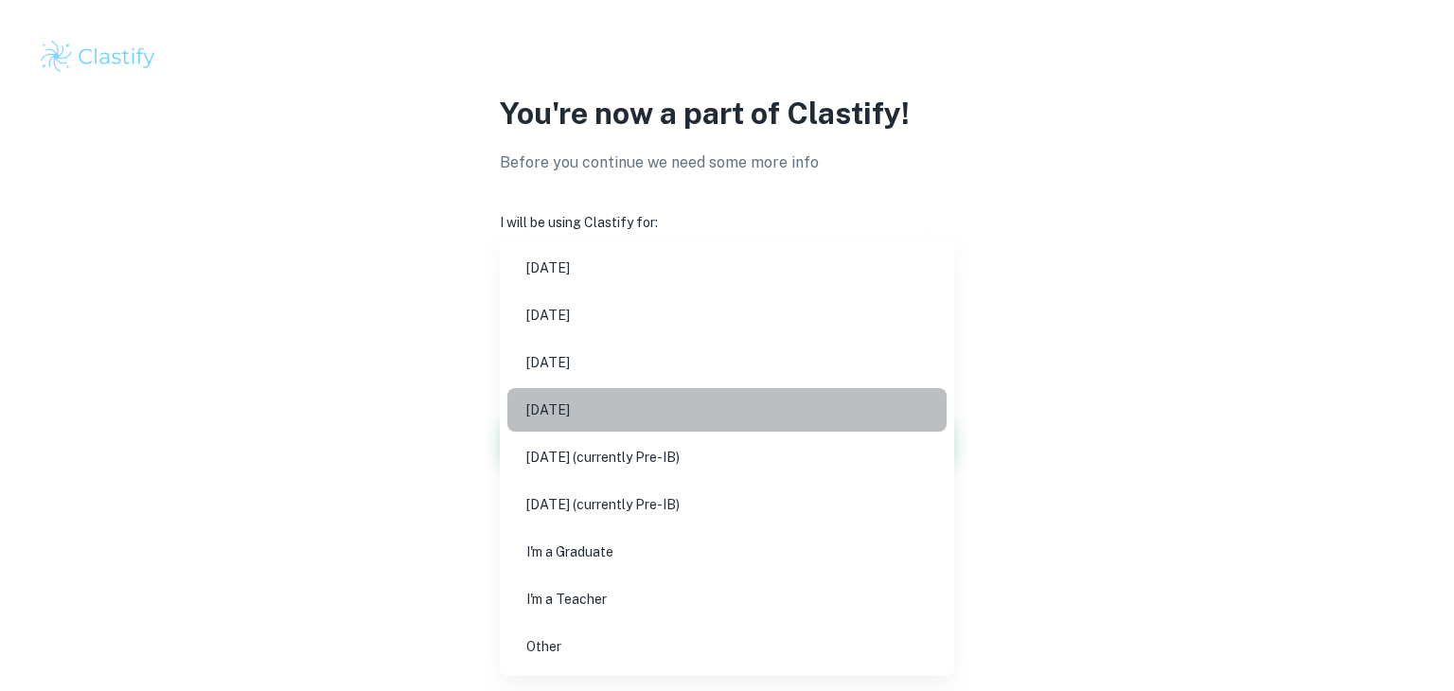
click at [722, 421] on li "[DATE]" at bounding box center [726, 410] width 439 height 44
type input "N26"
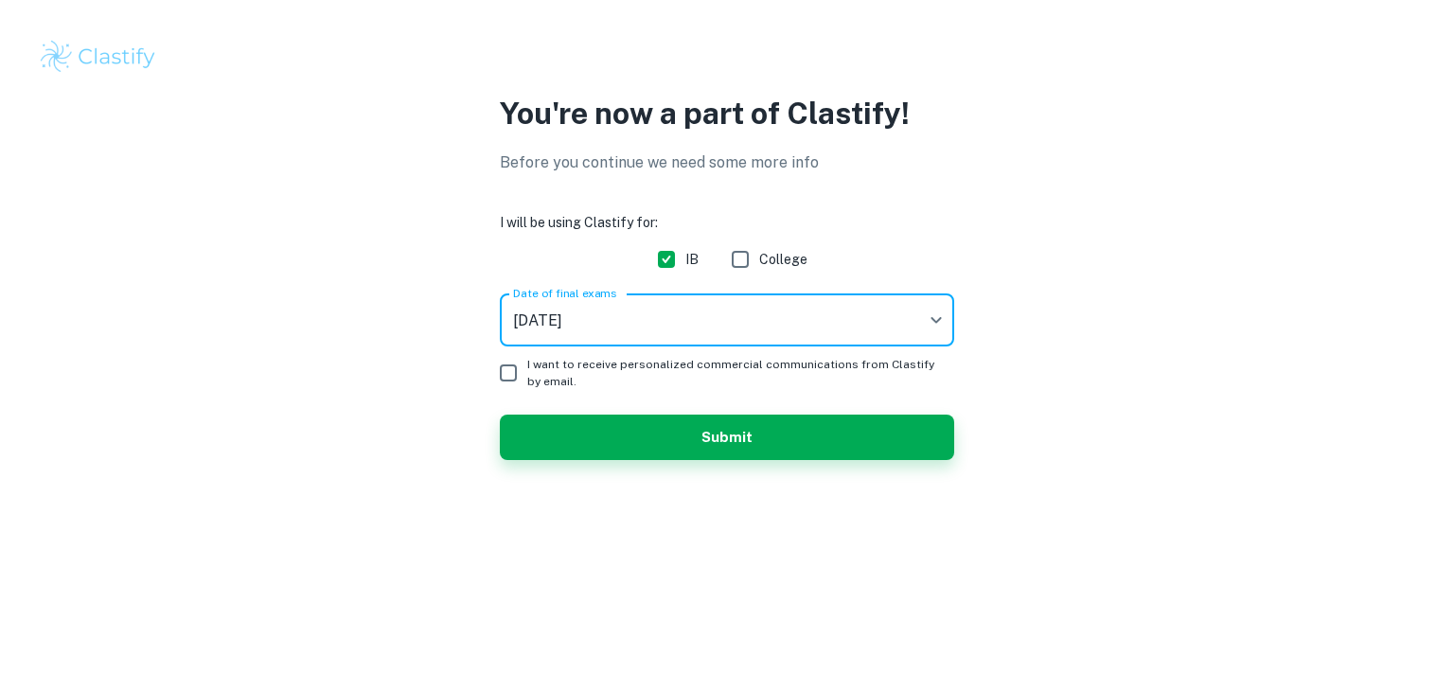
click at [493, 369] on input "I want to receive personalized commercial communications from Clastify by email." at bounding box center [508, 373] width 38 height 38
checkbox input "true"
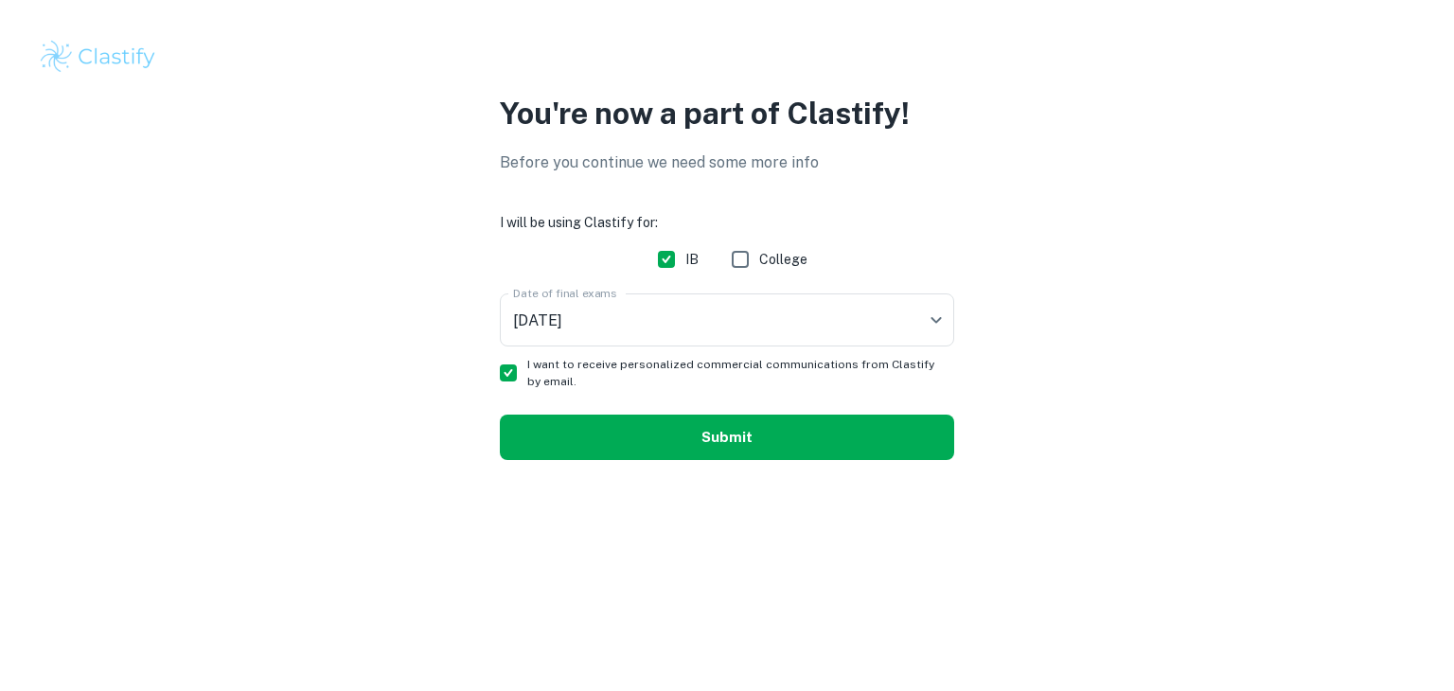
click at [644, 445] on button "Submit" at bounding box center [727, 437] width 454 height 45
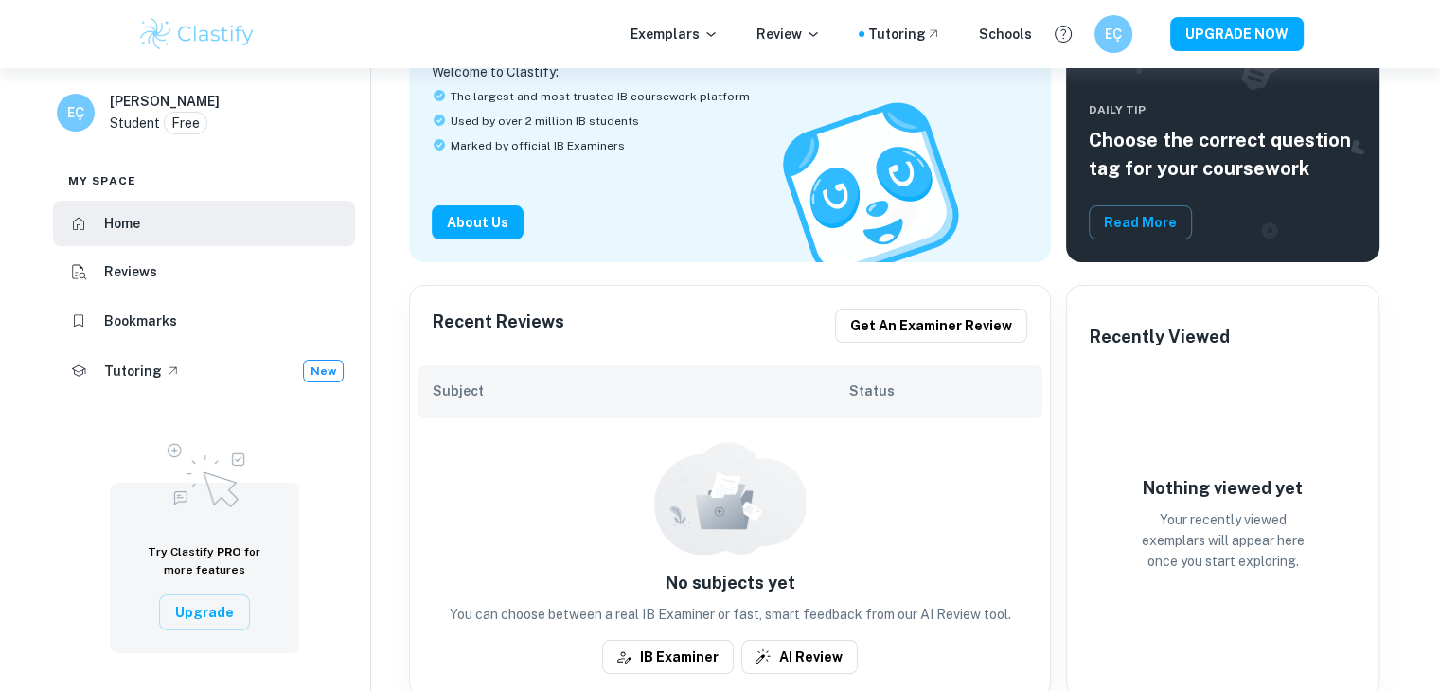
scroll to position [189, 0]
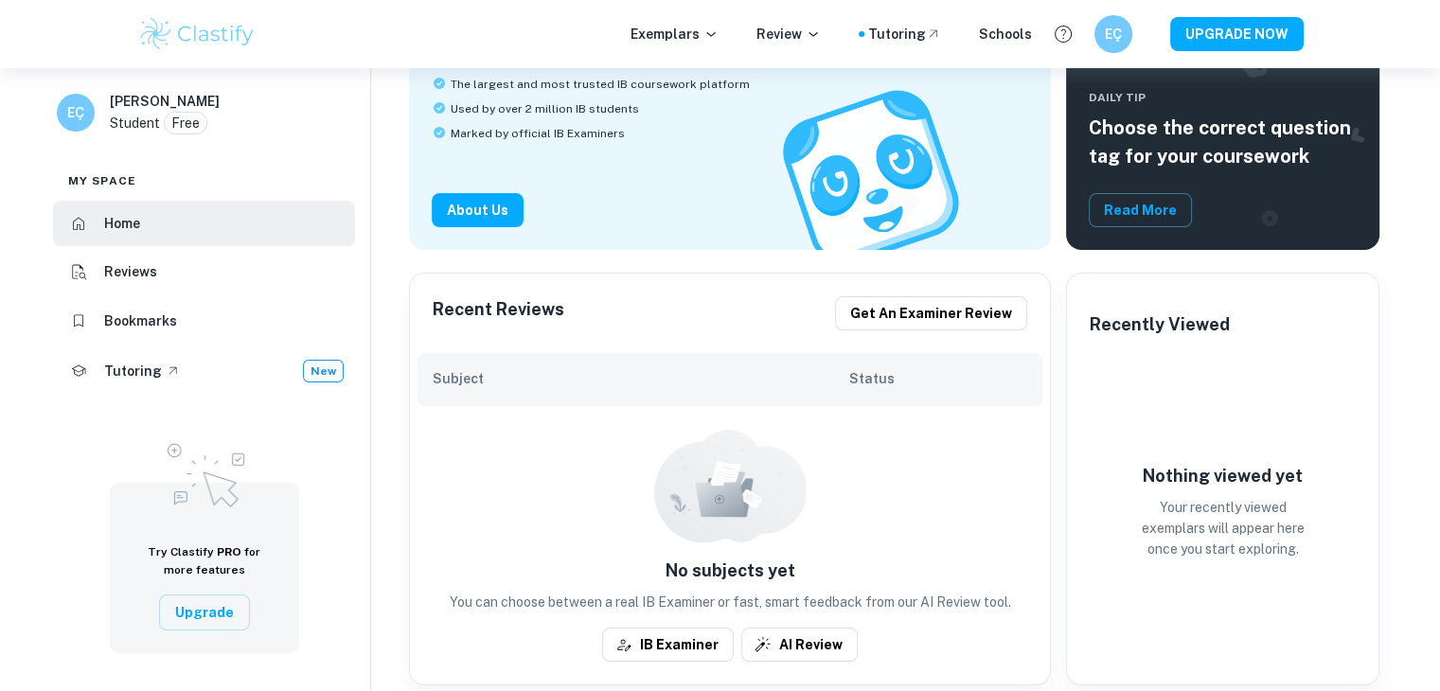
click at [481, 382] on h6 "Subject" at bounding box center [641, 378] width 416 height 21
drag, startPoint x: 438, startPoint y: 383, endPoint x: 581, endPoint y: 400, distance: 143.9
click at [437, 383] on h6 "Subject" at bounding box center [641, 378] width 416 height 21
drag, startPoint x: 810, startPoint y: 398, endPoint x: 1011, endPoint y: 397, distance: 200.7
click at [1016, 399] on div "Subject Status" at bounding box center [729, 379] width 625 height 53
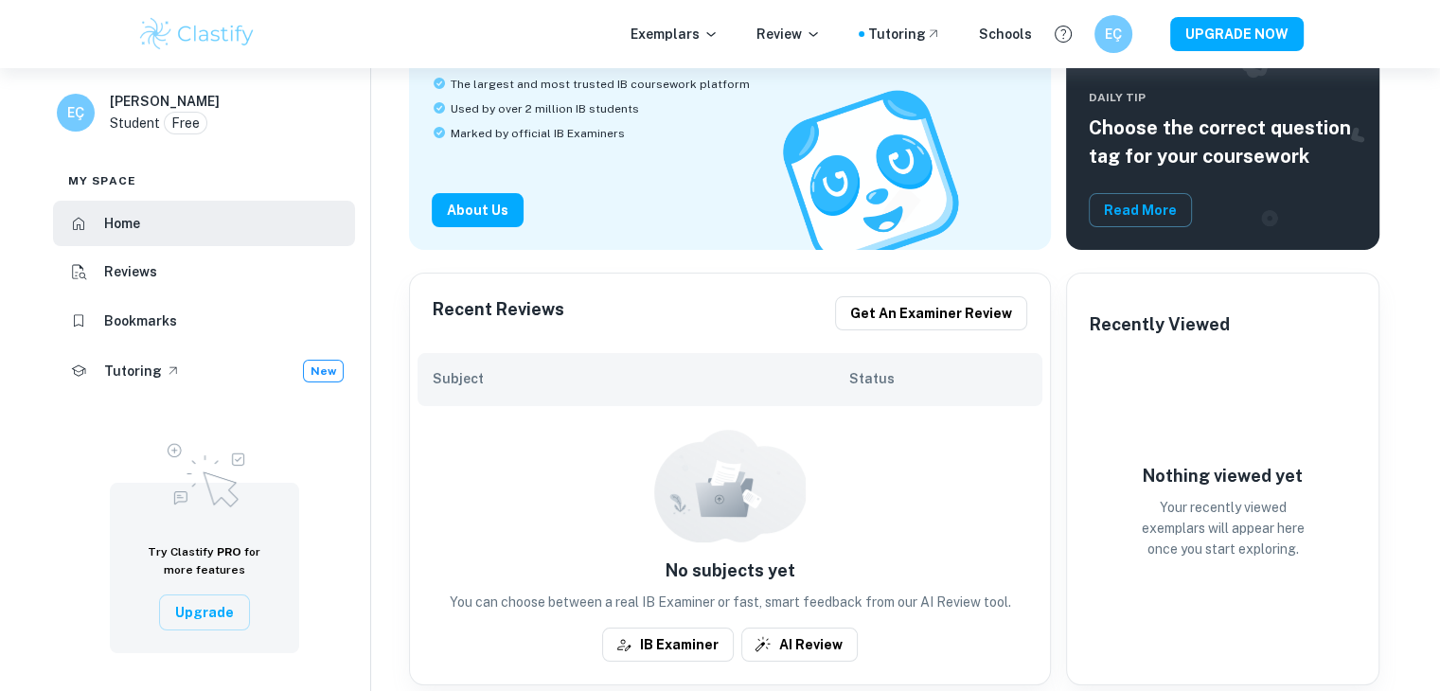
click at [753, 349] on div "Recent Reviews Get an examiner review" at bounding box center [730, 314] width 640 height 80
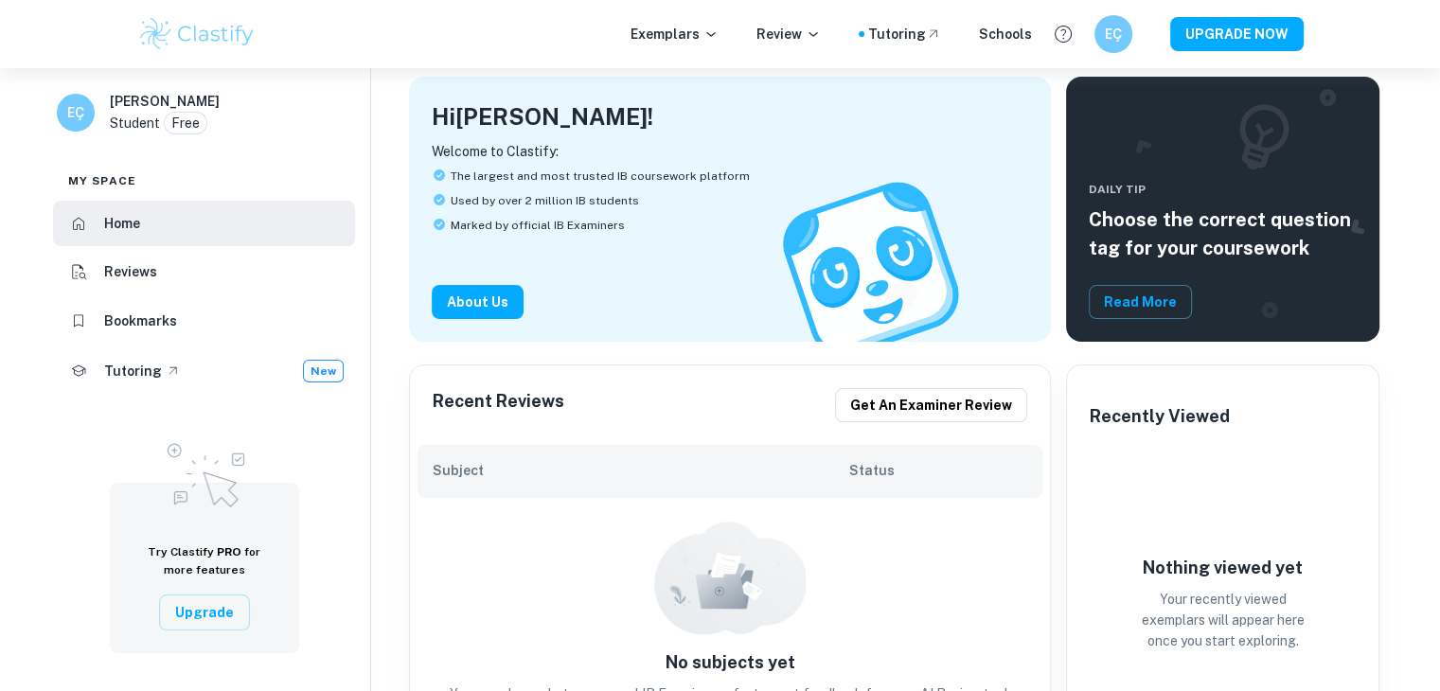
scroll to position [0, 0]
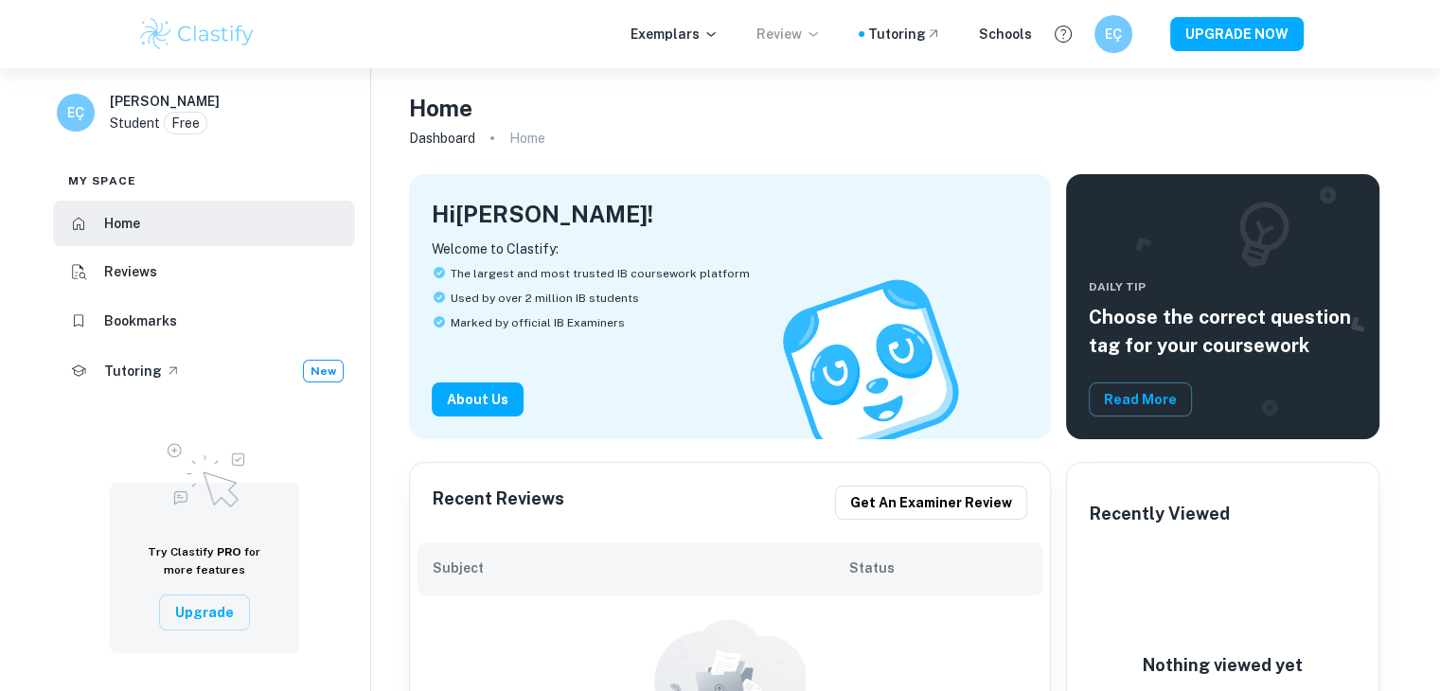
click at [795, 39] on p "Review" at bounding box center [788, 34] width 64 height 21
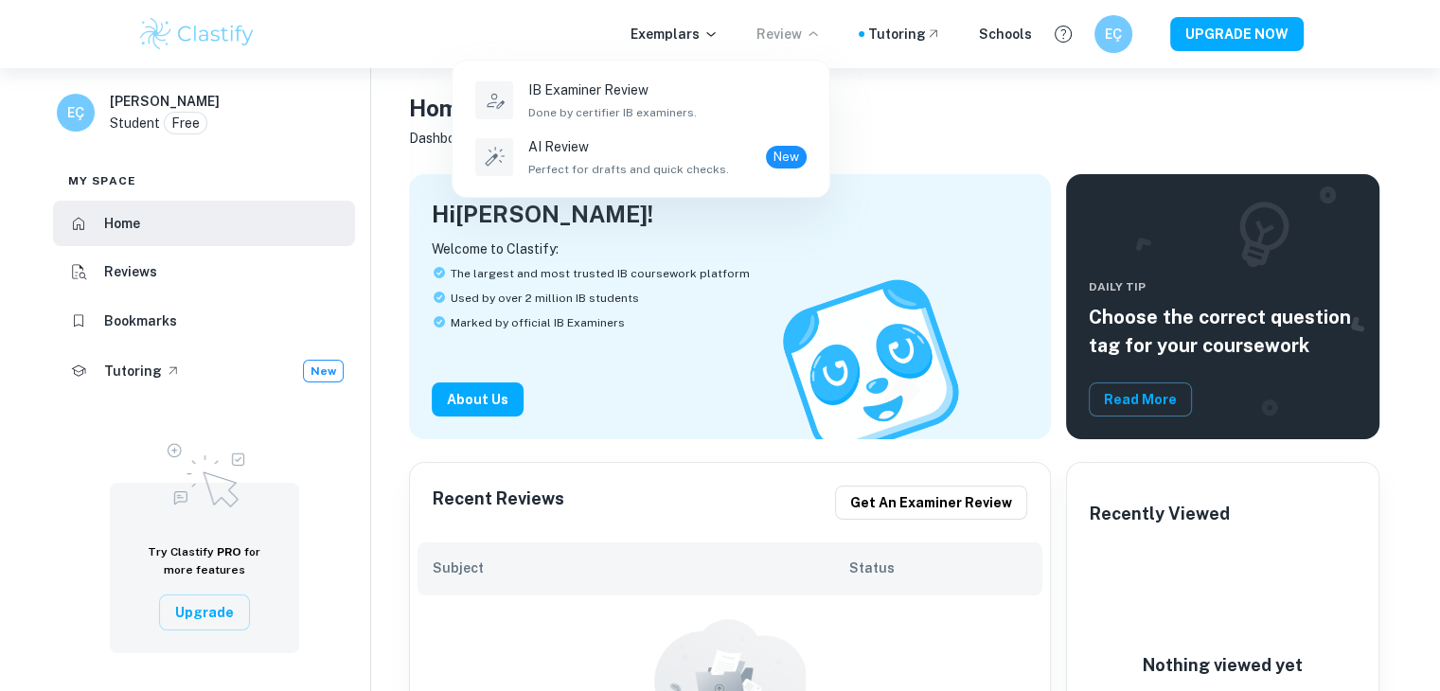
click at [891, 148] on div at bounding box center [720, 345] width 1440 height 691
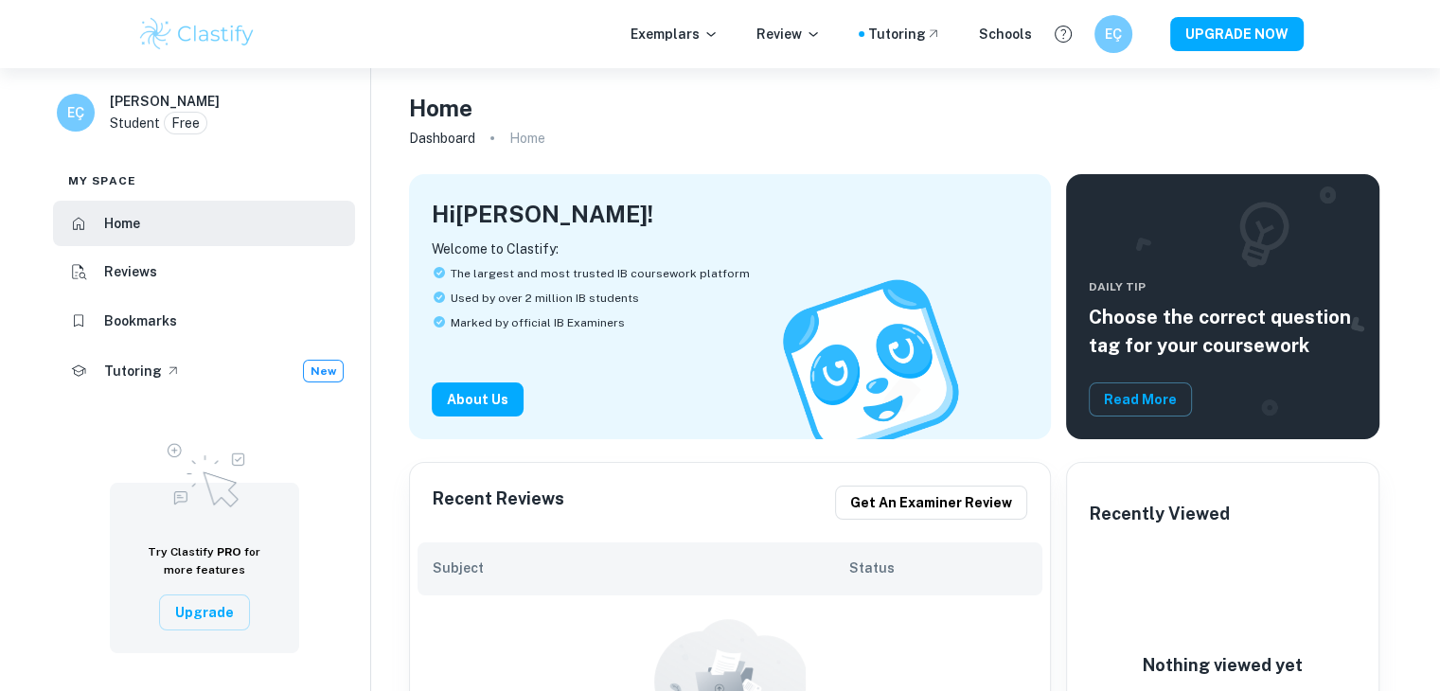
click at [540, 142] on p "Home" at bounding box center [527, 138] width 36 height 21
click at [516, 141] on p "Home" at bounding box center [527, 138] width 36 height 21
click at [210, 42] on img at bounding box center [197, 34] width 120 height 38
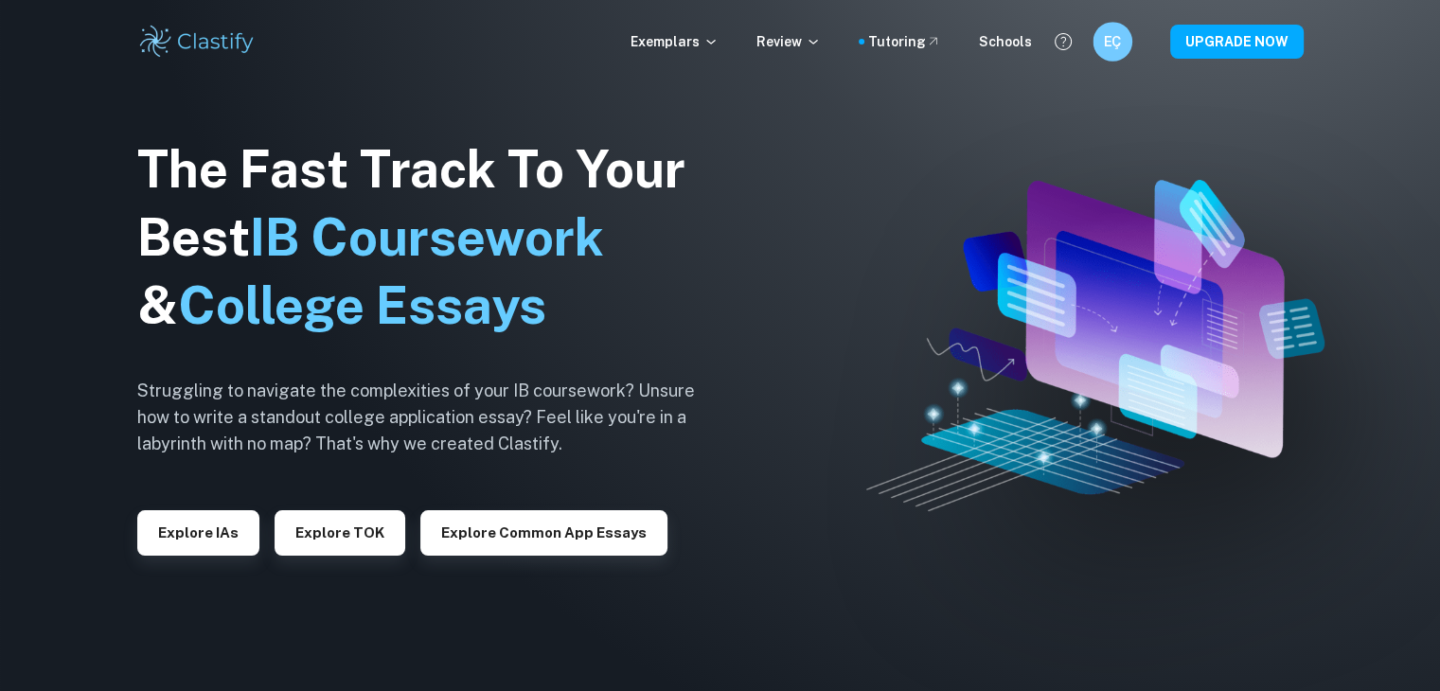
click at [1128, 40] on div "EÇ" at bounding box center [1112, 42] width 40 height 40
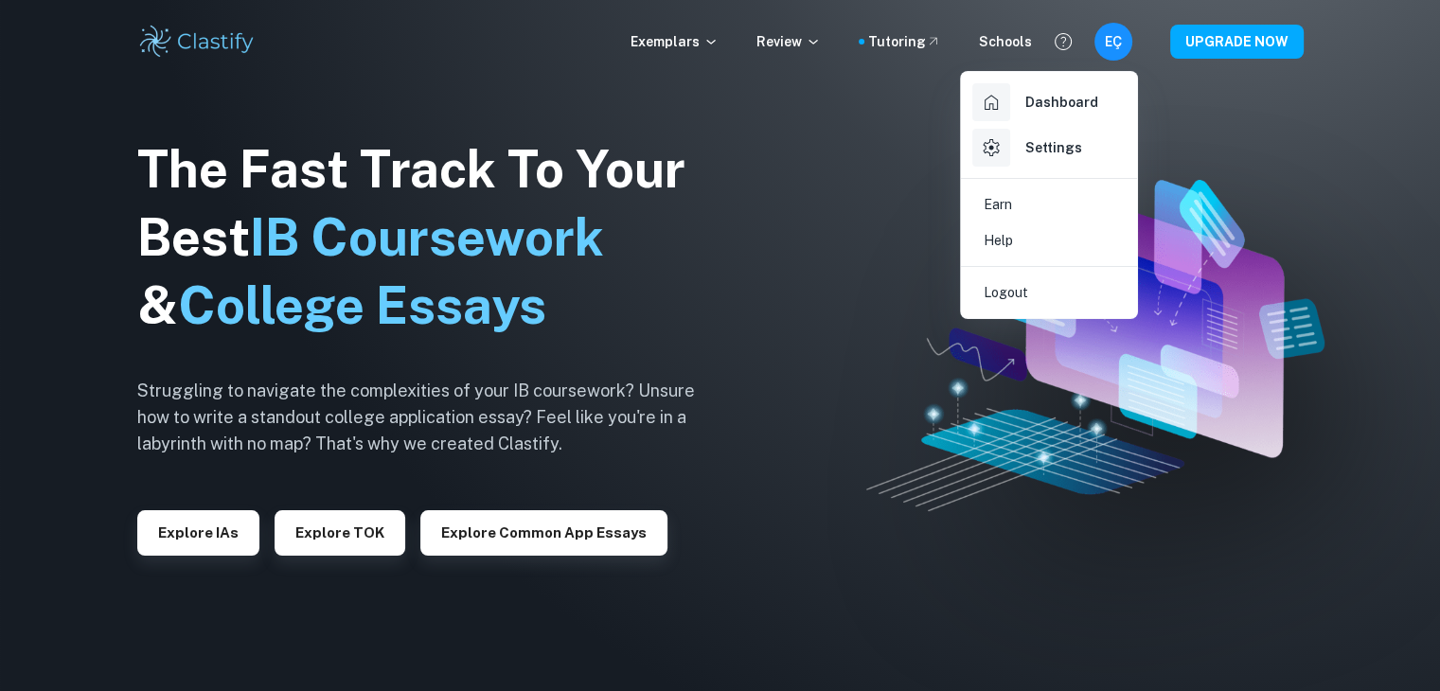
click at [1069, 109] on h6 "Dashboard" at bounding box center [1061, 102] width 73 height 21
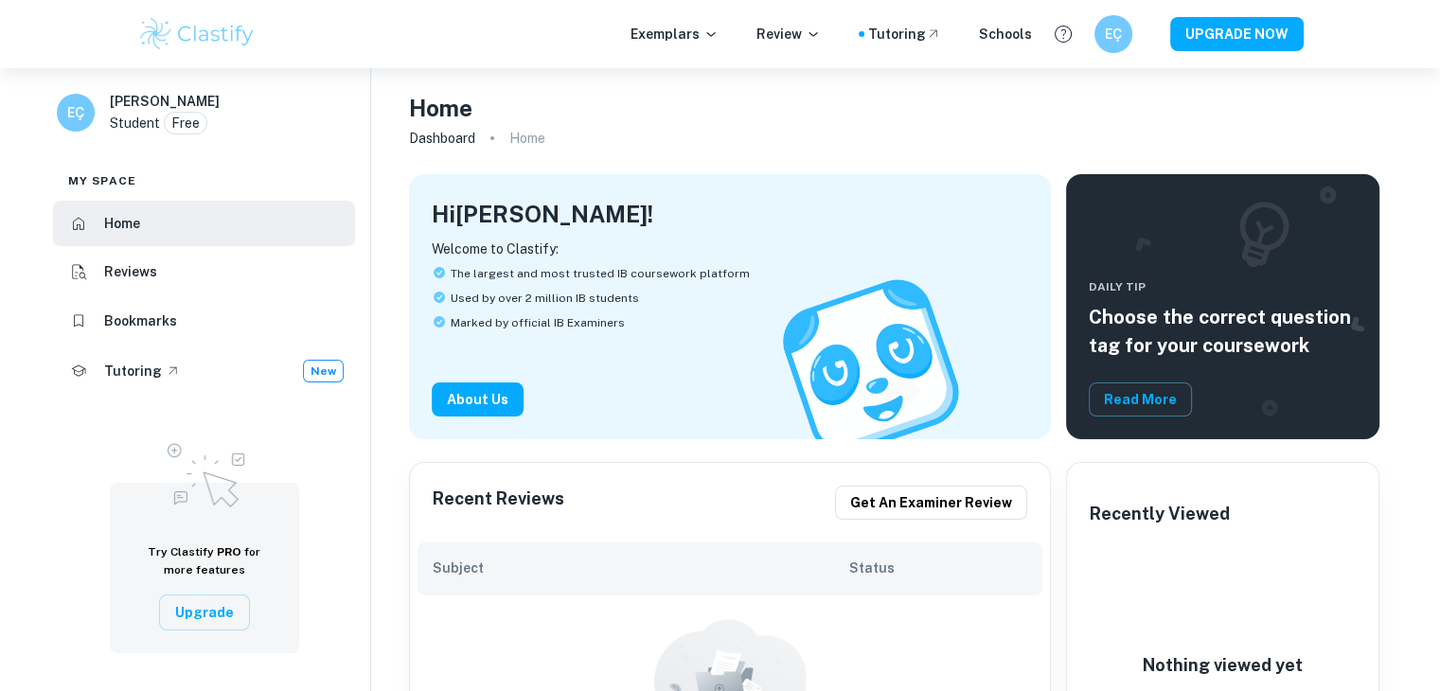
click at [182, 316] on li "Bookmarks" at bounding box center [204, 320] width 302 height 45
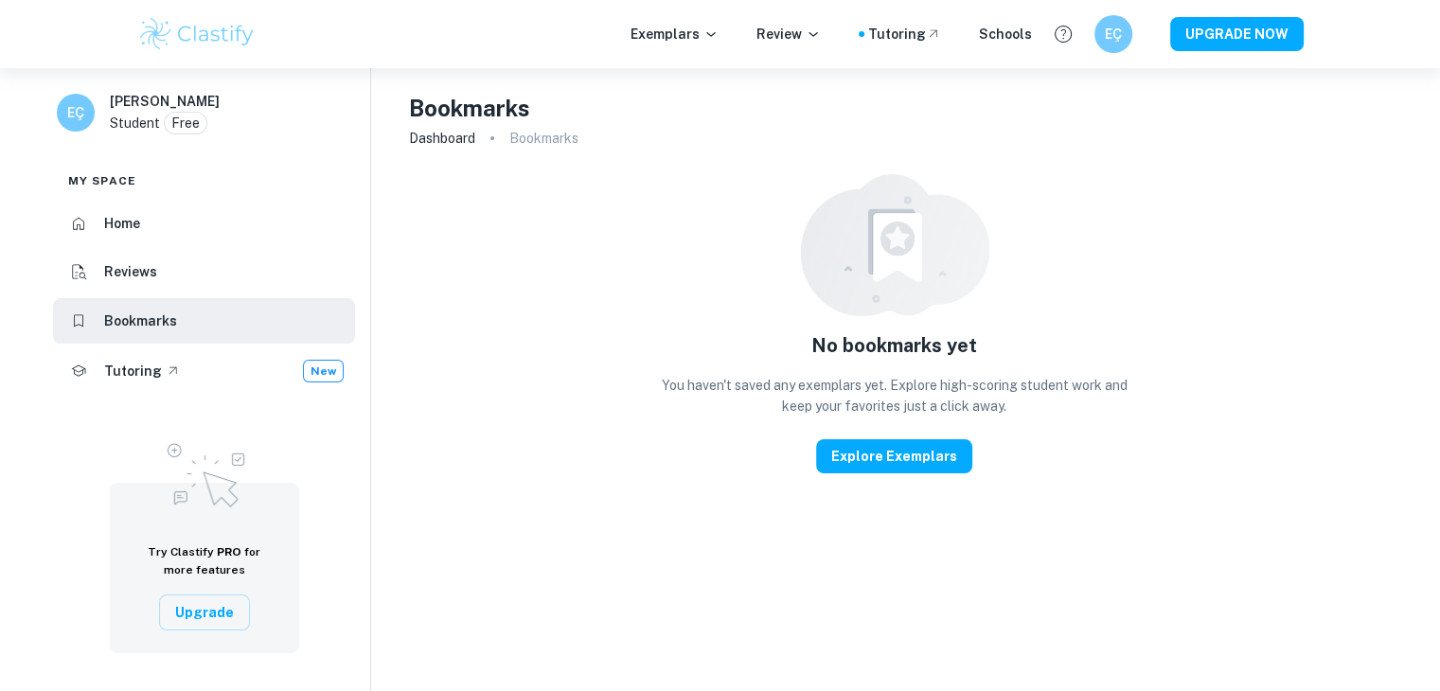
click at [174, 285] on li "Reviews" at bounding box center [204, 272] width 302 height 45
